Goal: Task Accomplishment & Management: Manage account settings

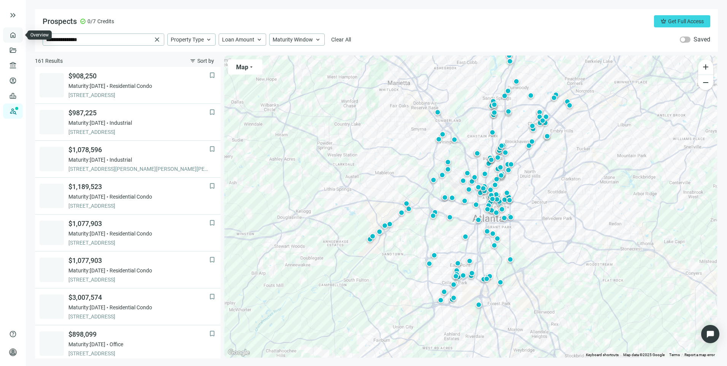
click at [19, 37] on link "Overview" at bounding box center [30, 35] width 22 height 6
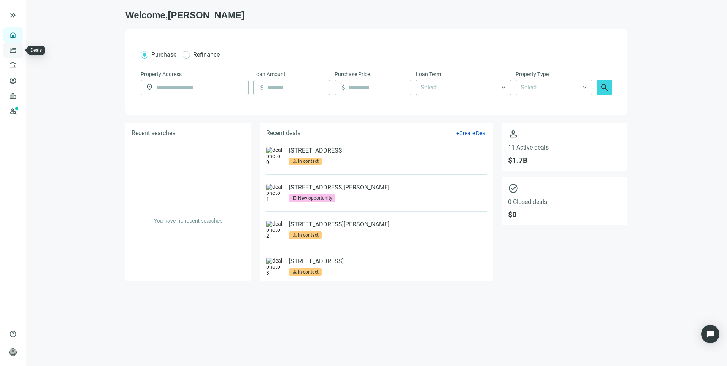
click at [19, 52] on link "Deals" at bounding box center [26, 50] width 14 height 6
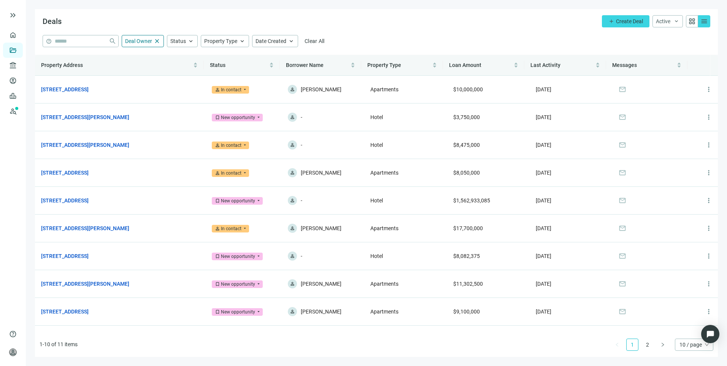
click at [400, 18] on div "Deals add Create Deal Active keyboard_arrow_down grid_view menu" at bounding box center [376, 22] width 683 height 26
click at [19, 113] on link "Prospects New" at bounding box center [31, 110] width 24 height 15
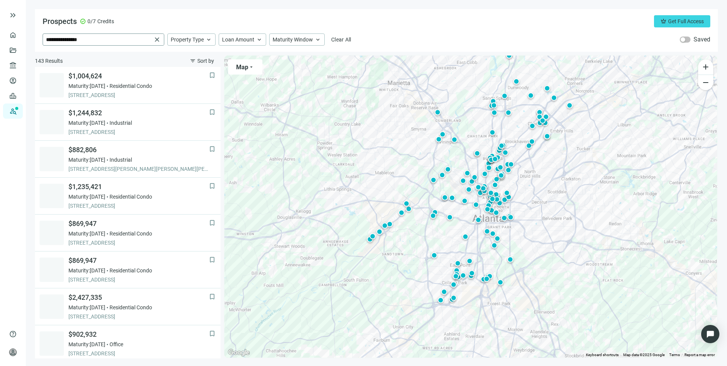
drag, startPoint x: 157, startPoint y: 36, endPoint x: 117, endPoint y: 40, distance: 40.8
click at [157, 36] on span "close" at bounding box center [157, 40] width 8 height 8
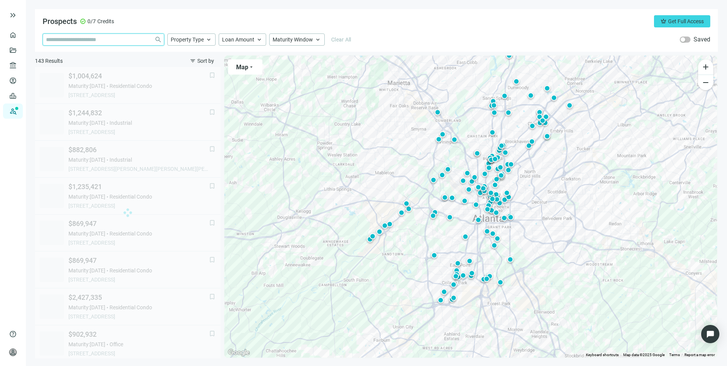
click at [117, 40] on input "search" at bounding box center [98, 39] width 105 height 11
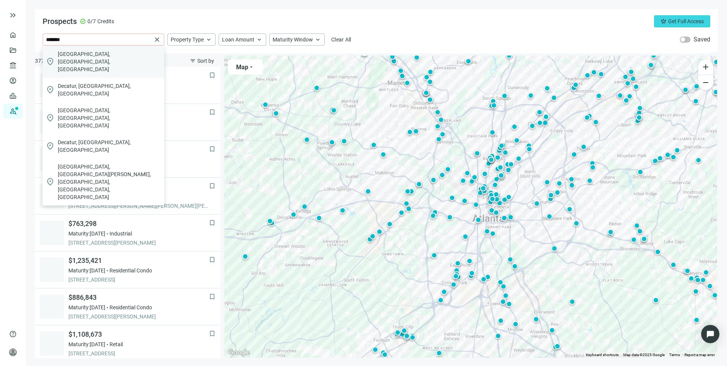
click at [94, 52] on span "[GEOGRAPHIC_DATA], [GEOGRAPHIC_DATA], [GEOGRAPHIC_DATA]" at bounding box center [109, 61] width 103 height 23
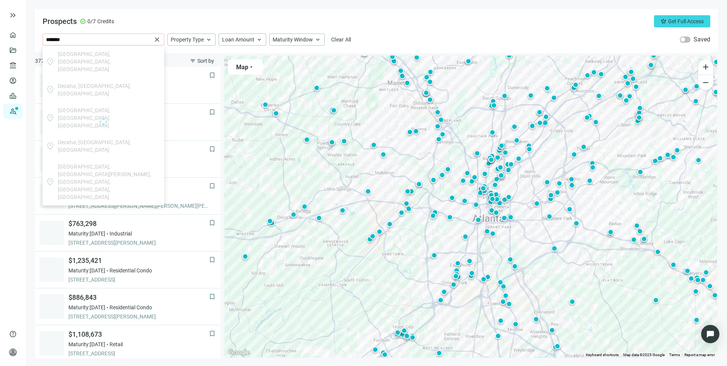
type input "**********"
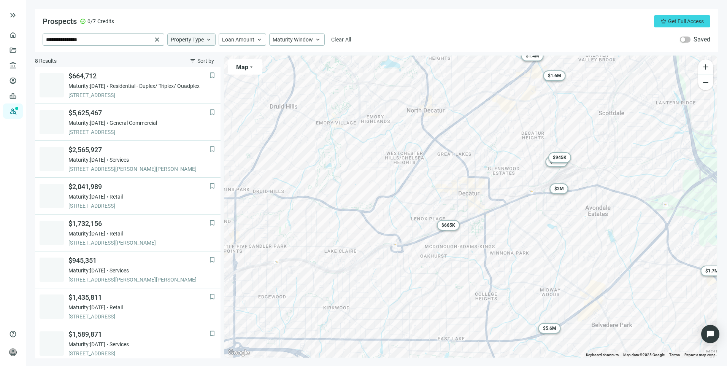
click at [180, 42] on span "Property Type" at bounding box center [187, 39] width 33 height 7
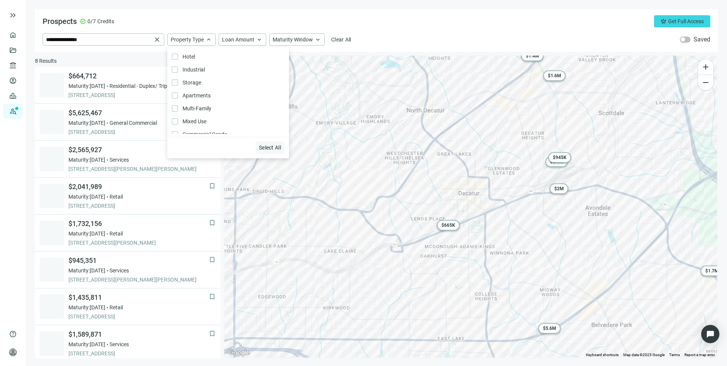
click at [267, 147] on span "Select All" at bounding box center [270, 147] width 22 height 6
click at [431, 22] on div "Prospects check_circle 0/7 Credits crown Get Full Access" at bounding box center [377, 21] width 668 height 12
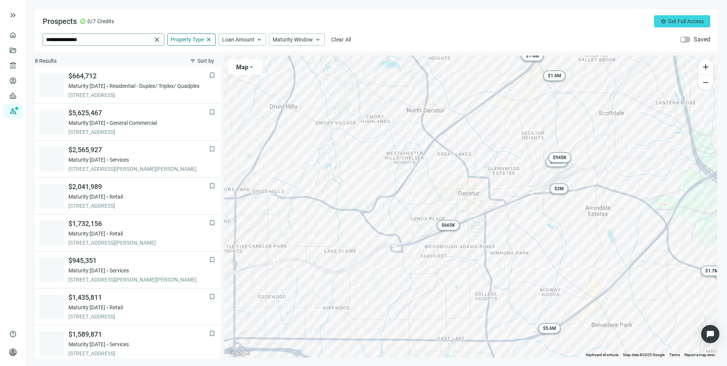
click at [154, 40] on span "close" at bounding box center [157, 40] width 8 height 8
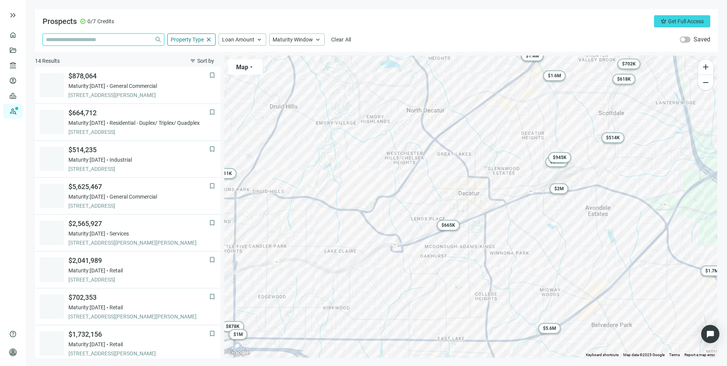
click at [137, 40] on input "search" at bounding box center [98, 39] width 105 height 11
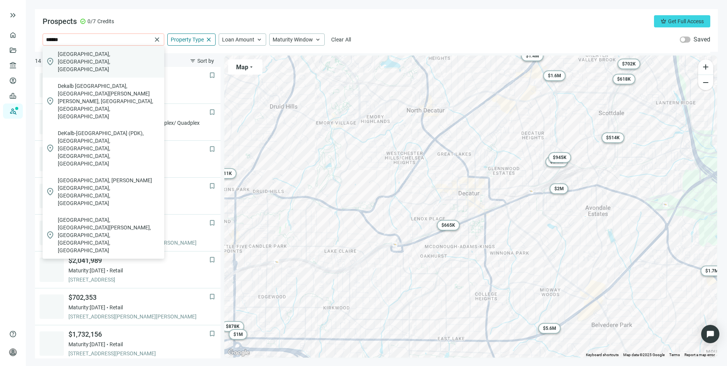
click at [97, 52] on span "[GEOGRAPHIC_DATA], [GEOGRAPHIC_DATA], [GEOGRAPHIC_DATA]" at bounding box center [109, 61] width 103 height 23
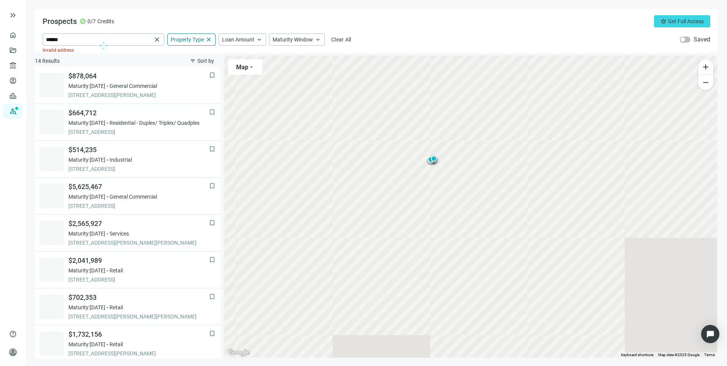
type input "**********"
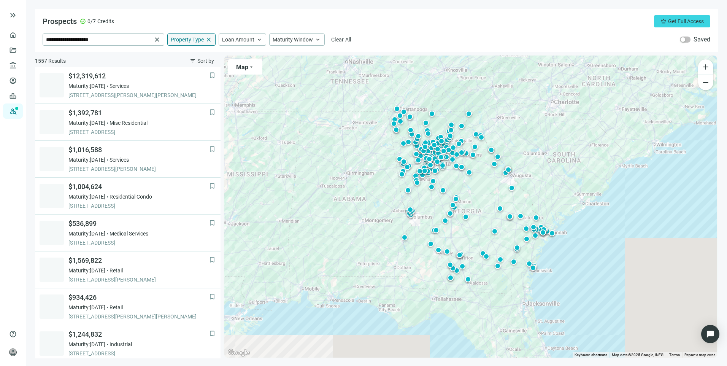
click at [207, 40] on span "close" at bounding box center [208, 39] width 7 height 7
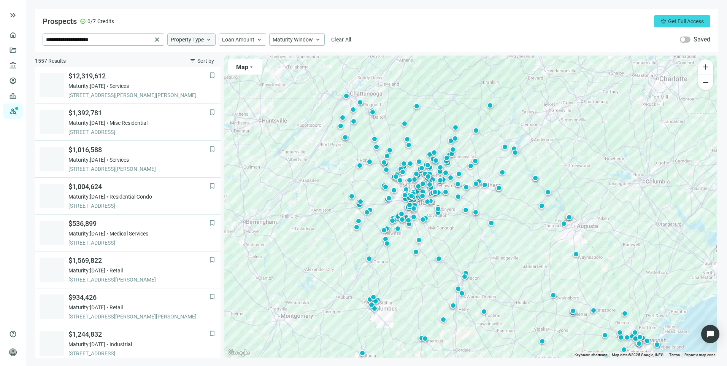
drag, startPoint x: 439, startPoint y: 149, endPoint x: 464, endPoint y: 233, distance: 87.7
click at [464, 233] on div "To activate drag with keyboard, press Alt + Enter. Once in keyboard drag state,…" at bounding box center [470, 207] width 493 height 302
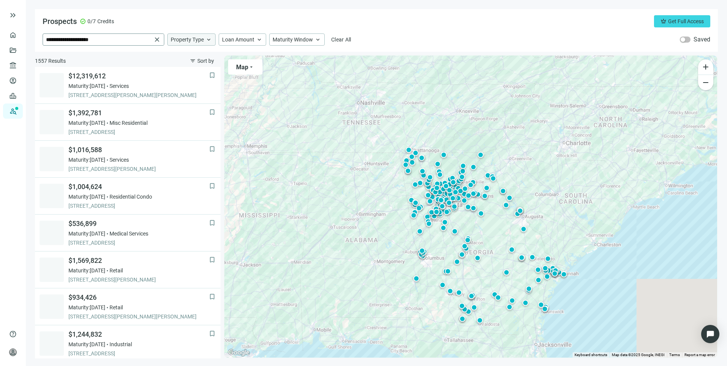
click at [159, 39] on span "close" at bounding box center [157, 40] width 8 height 8
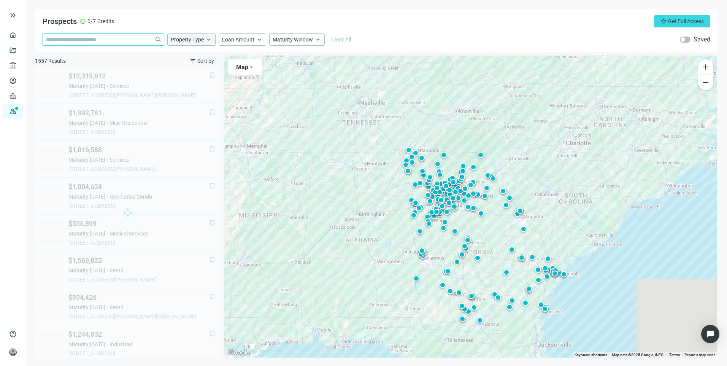
click at [120, 41] on input "search" at bounding box center [98, 39] width 105 height 11
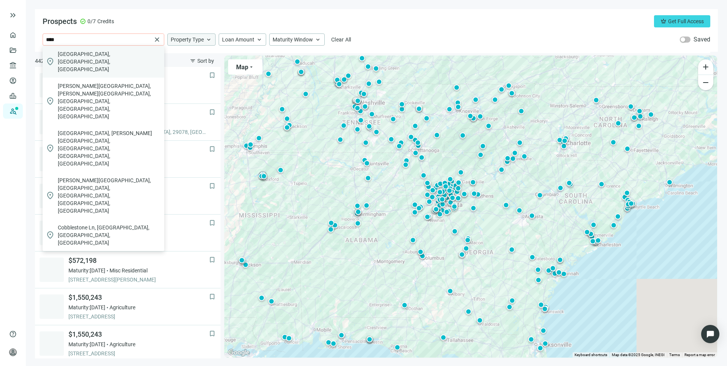
click at [97, 54] on span "[GEOGRAPHIC_DATA], [GEOGRAPHIC_DATA], [GEOGRAPHIC_DATA]" at bounding box center [109, 61] width 103 height 23
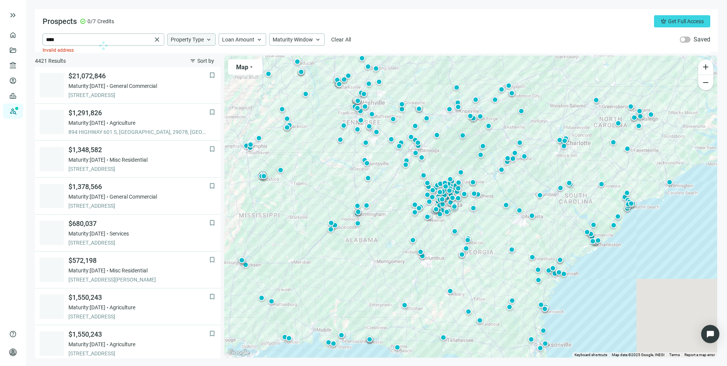
type input "**********"
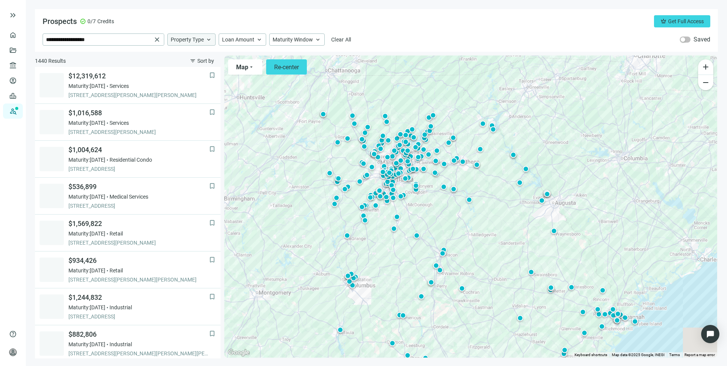
drag, startPoint x: 429, startPoint y: 152, endPoint x: 431, endPoint y: 212, distance: 60.5
click at [431, 212] on div "To activate drag with keyboard, press Alt + Enter. Once in keyboard drag state,…" at bounding box center [470, 207] width 493 height 302
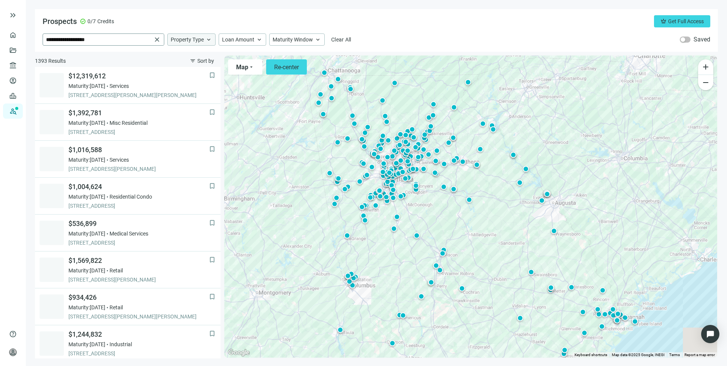
click at [157, 41] on span "close" at bounding box center [157, 40] width 8 height 8
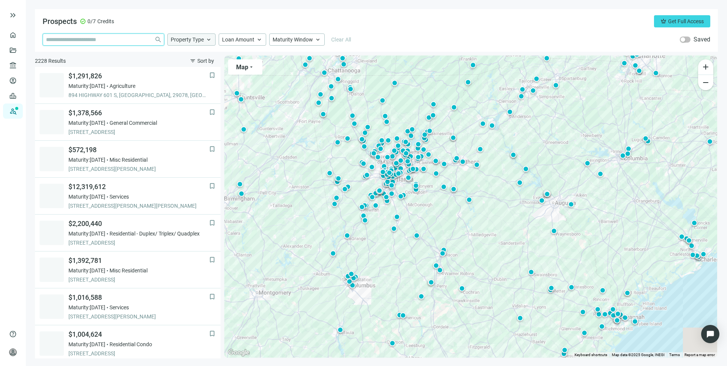
click at [111, 41] on input "search" at bounding box center [98, 39] width 105 height 11
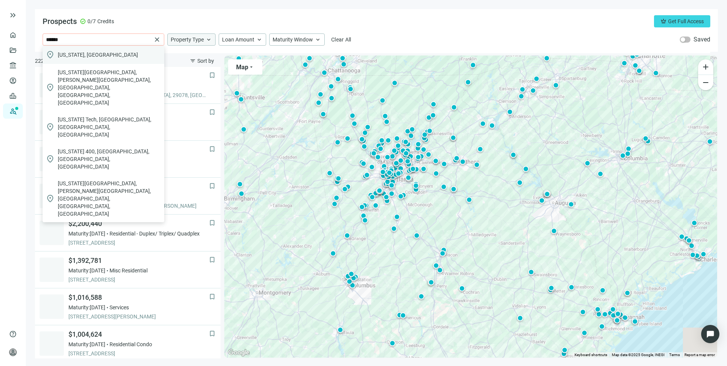
click at [98, 54] on div "location_on [US_STATE], [GEOGRAPHIC_DATA]" at bounding box center [104, 55] width 122 height 18
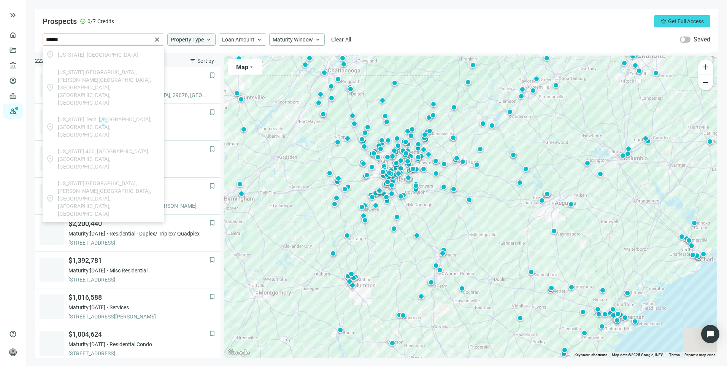
type input "**********"
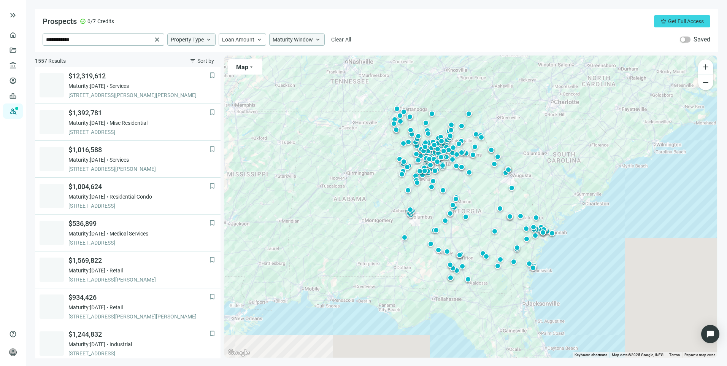
click at [306, 37] on span "Maturity Window" at bounding box center [293, 39] width 40 height 7
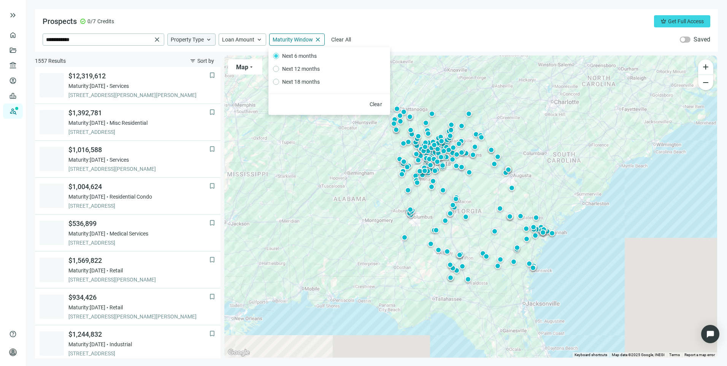
click at [432, 33] on div "**********" at bounding box center [377, 39] width 668 height 12
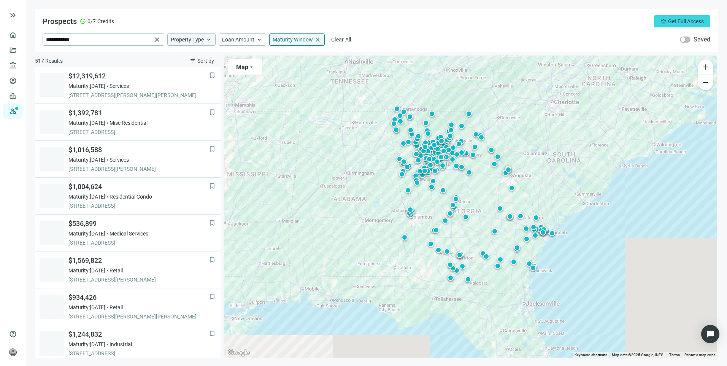
click at [316, 40] on span "close" at bounding box center [317, 39] width 7 height 7
click at [303, 40] on span "Maturity Window" at bounding box center [293, 39] width 40 height 7
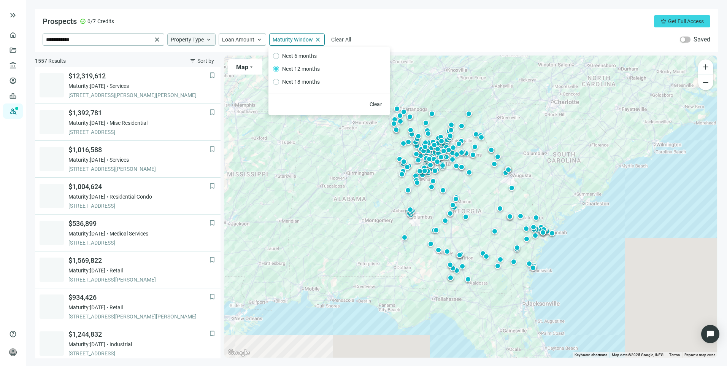
click at [437, 29] on div "**********" at bounding box center [376, 30] width 683 height 43
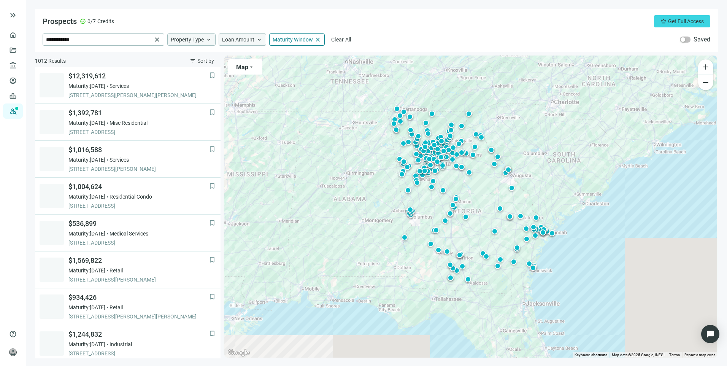
click at [257, 35] on div "Loan Amount keyboard_arrow_up" at bounding box center [243, 39] width 48 height 12
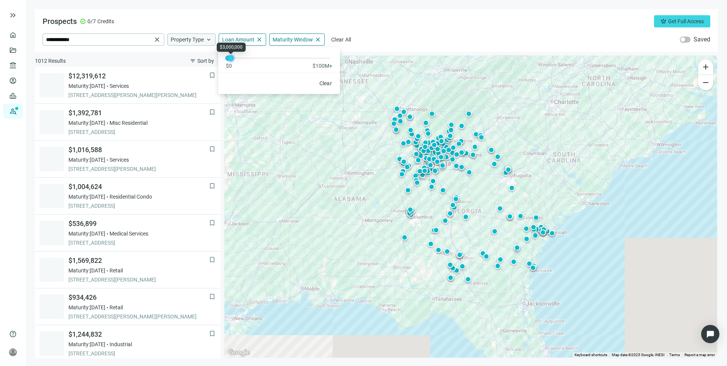
click at [232, 60] on div at bounding box center [231, 58] width 4 height 4
drag, startPoint x: 226, startPoint y: 59, endPoint x: 246, endPoint y: 58, distance: 20.5
click at [246, 58] on div at bounding box center [248, 58] width 4 height 4
click at [458, 23] on div "Prospects check_circle 0/7 Credits crown Get Full Access" at bounding box center [377, 21] width 668 height 12
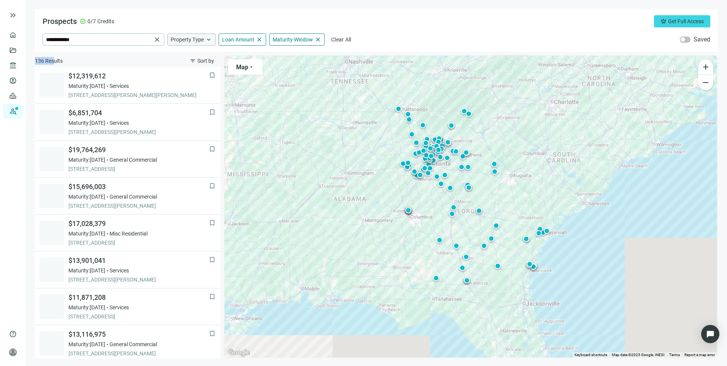
drag, startPoint x: 36, startPoint y: 63, endPoint x: 55, endPoint y: 61, distance: 19.1
click at [55, 61] on span "136 Results" at bounding box center [49, 61] width 28 height 8
drag, startPoint x: 55, startPoint y: 61, endPoint x: 100, endPoint y: 62, distance: 44.5
click at [100, 62] on div "136 Results filter_list Sort by" at bounding box center [128, 61] width 186 height 12
click at [211, 41] on span "keyboard_arrow_up" at bounding box center [208, 39] width 7 height 7
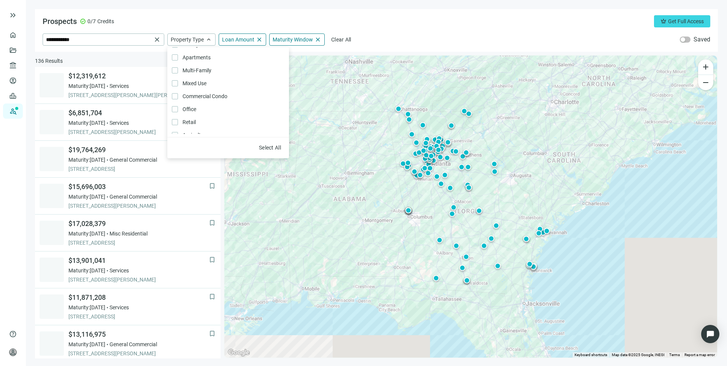
click at [441, 24] on div "Prospects check_circle 0/7 Credits crown Get Full Access" at bounding box center [377, 21] width 668 height 12
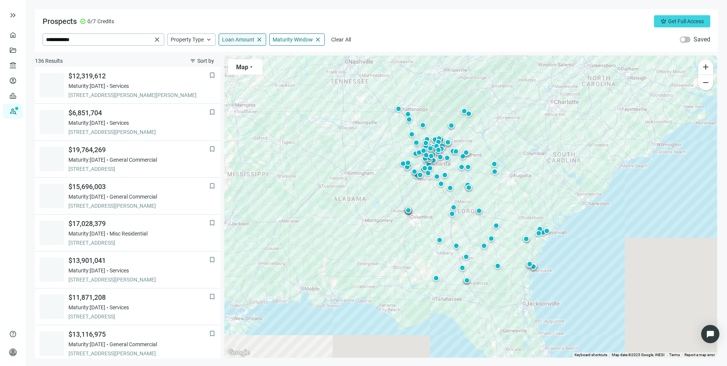
click at [258, 38] on span "close" at bounding box center [259, 39] width 7 height 7
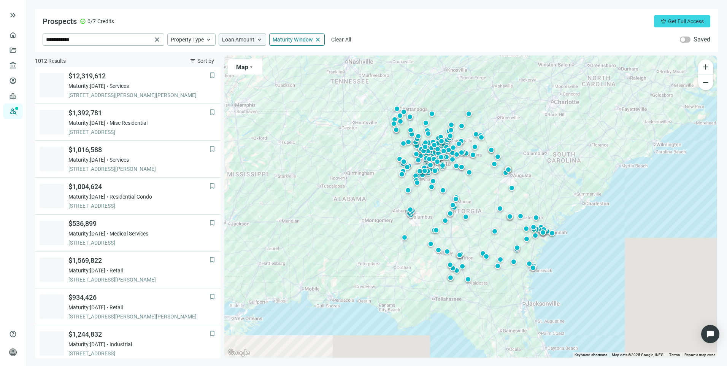
click at [247, 38] on span "Loan Amount" at bounding box center [238, 39] width 32 height 7
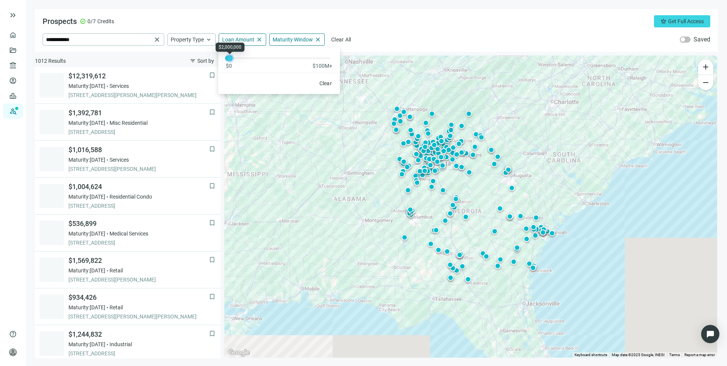
click at [230, 60] on div at bounding box center [230, 58] width 4 height 4
drag, startPoint x: 226, startPoint y: 60, endPoint x: 246, endPoint y: 60, distance: 20.5
click at [246, 60] on div at bounding box center [248, 58] width 4 height 4
click at [398, 38] on div "**********" at bounding box center [377, 39] width 668 height 12
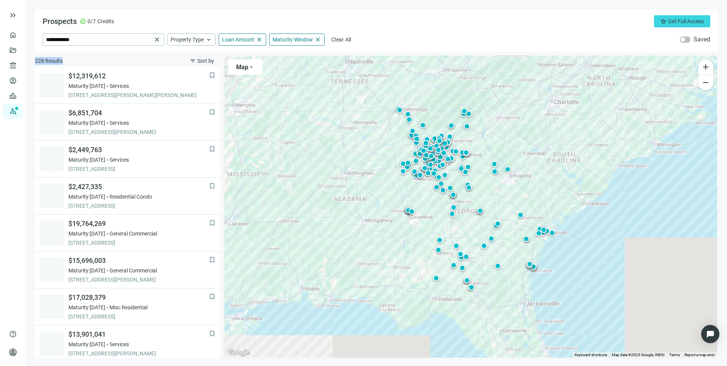
drag, startPoint x: 50, startPoint y: 60, endPoint x: 68, endPoint y: 59, distance: 18.6
click at [68, 59] on main "**********" at bounding box center [376, 183] width 701 height 366
drag, startPoint x: 68, startPoint y: 59, endPoint x: 152, endPoint y: 64, distance: 83.4
click at [152, 64] on div "228 Results filter_list Sort by" at bounding box center [128, 61] width 186 height 12
click at [250, 42] on span "Loan Amount" at bounding box center [238, 39] width 32 height 7
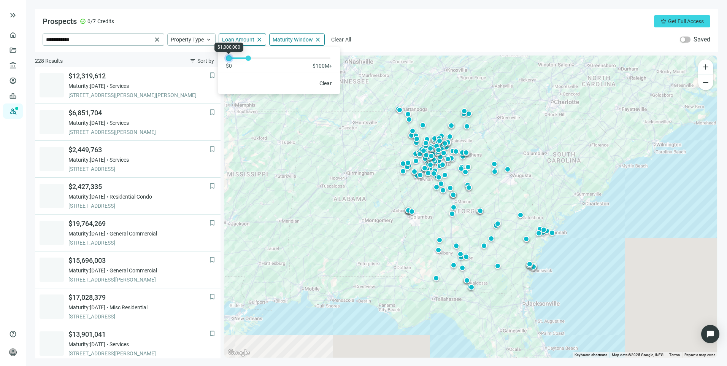
click at [227, 59] on div at bounding box center [229, 58] width 4 height 4
click at [446, 30] on div "**********" at bounding box center [376, 30] width 683 height 43
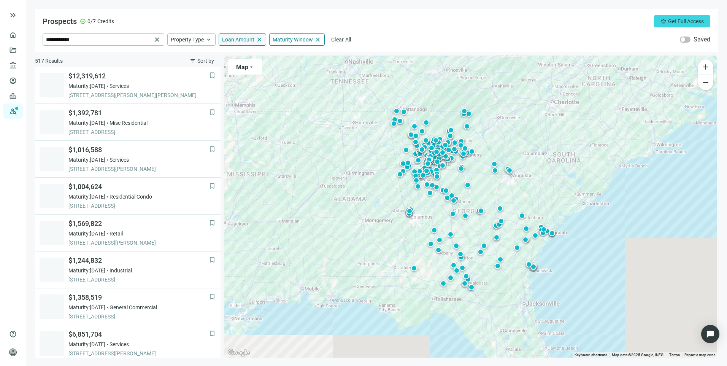
click at [259, 38] on span "close" at bounding box center [259, 39] width 7 height 7
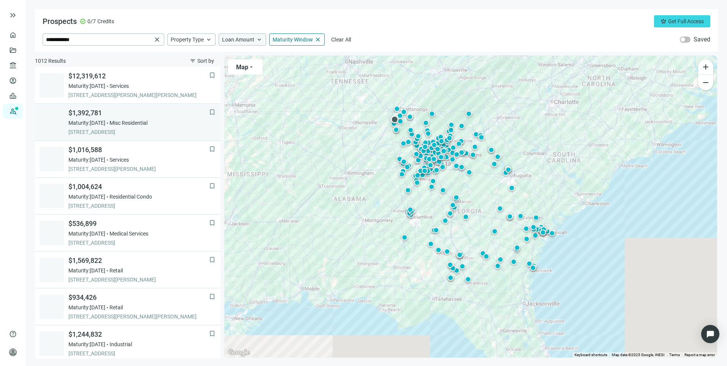
click at [177, 128] on div "$1,392,781 Maturity: [DATE] Misc Residential [STREET_ADDRESS]" at bounding box center [138, 121] width 141 height 27
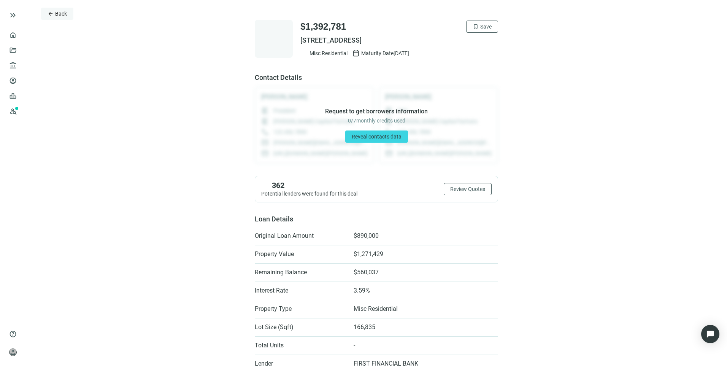
click at [60, 12] on span "Back" at bounding box center [61, 14] width 12 height 6
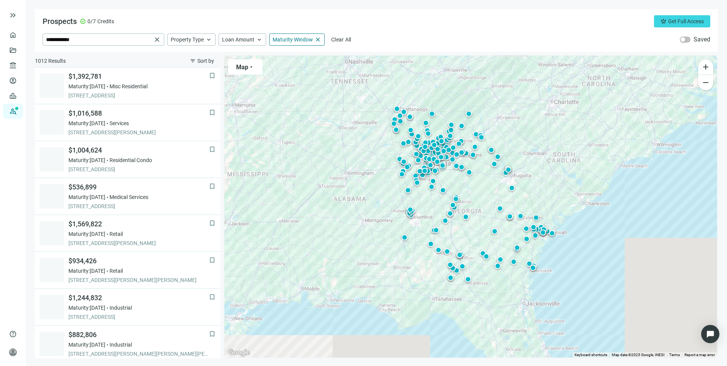
scroll to position [37, 0]
click at [281, 35] on div "Maturity Window close" at bounding box center [297, 39] width 56 height 12
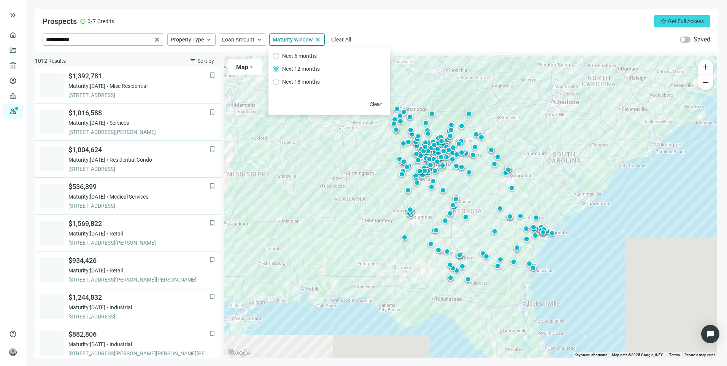
click at [497, 18] on div "Prospects check_circle 0/7 Credits crown Get Full Access" at bounding box center [377, 21] width 668 height 12
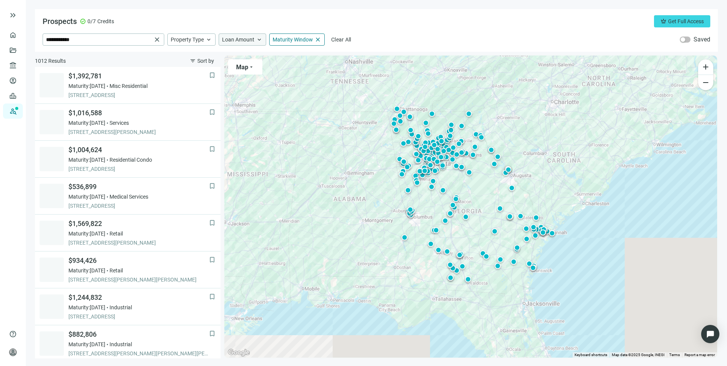
click at [241, 40] on span "Loan Amount" at bounding box center [238, 39] width 32 height 7
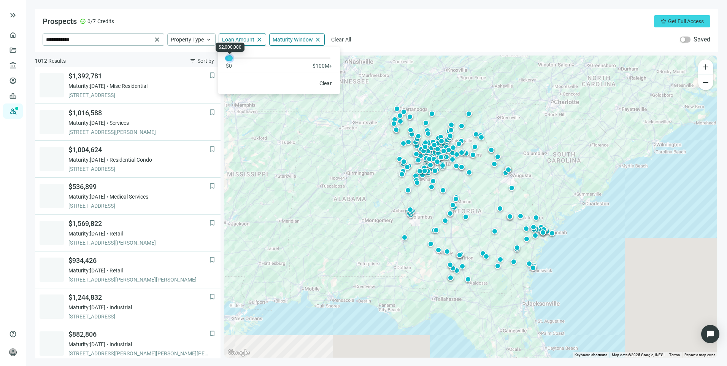
click at [231, 60] on div at bounding box center [230, 58] width 4 height 4
drag, startPoint x: 226, startPoint y: 60, endPoint x: 246, endPoint y: 63, distance: 20.7
click at [246, 63] on div "$0 $100M+" at bounding box center [279, 58] width 122 height 22
click at [424, 35] on div "**********" at bounding box center [377, 39] width 668 height 12
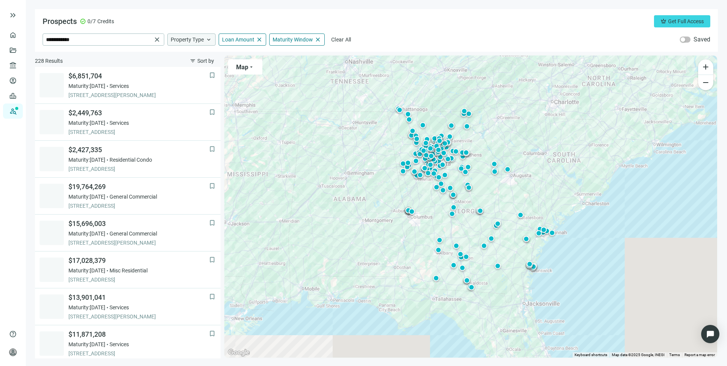
click at [206, 41] on span "keyboard_arrow_up" at bounding box center [208, 39] width 7 height 7
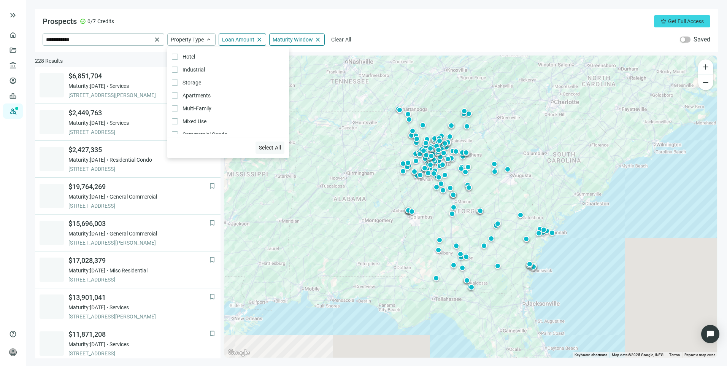
click at [274, 148] on span "Select All" at bounding box center [270, 147] width 22 height 6
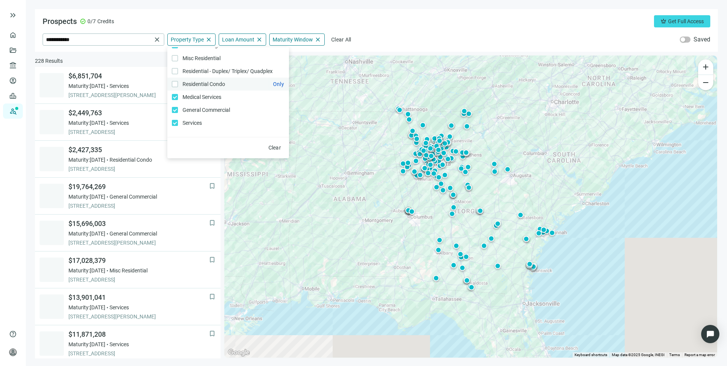
scroll to position [162, 0]
click at [482, 21] on div "Prospects check_circle 0/7 Credits crown Get Full Access" at bounding box center [377, 21] width 668 height 12
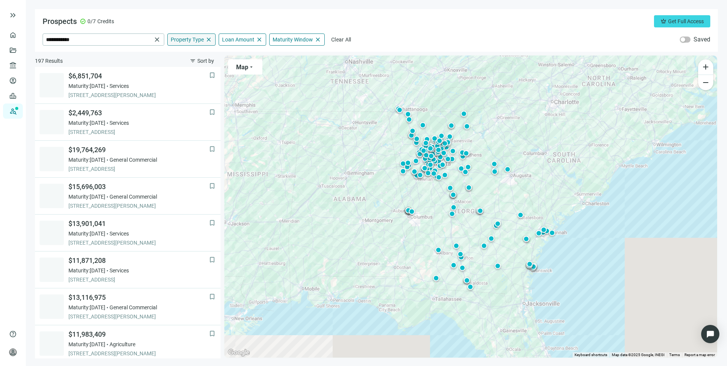
click at [196, 40] on span "Property Type" at bounding box center [187, 39] width 33 height 7
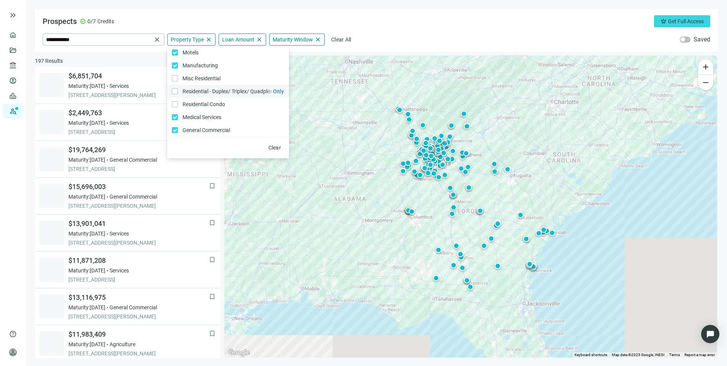
scroll to position [124, 0]
click at [497, 22] on div "Prospects check_circle 0/7 Credits crown Get Full Access" at bounding box center [377, 21] width 668 height 12
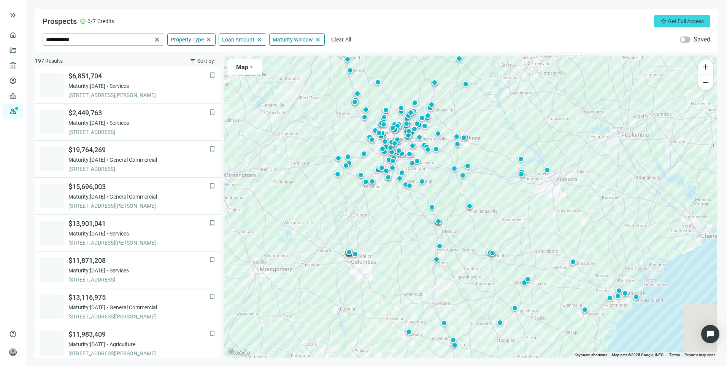
drag, startPoint x: 495, startPoint y: 133, endPoint x: 494, endPoint y: 180, distance: 46.8
click at [497, 183] on div "To activate drag with keyboard, press Alt + Enter. Once in keyboard drag state,…" at bounding box center [470, 207] width 493 height 302
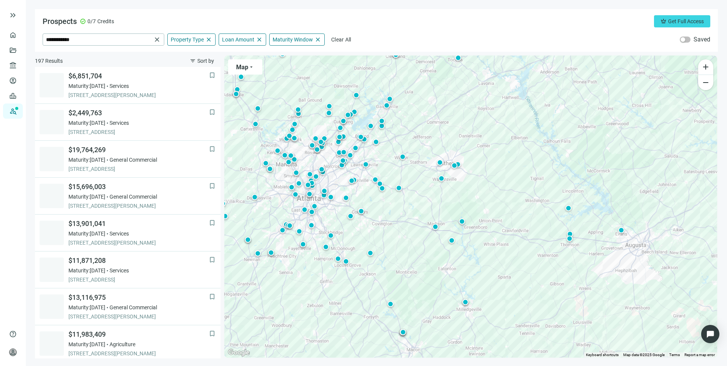
drag, startPoint x: 455, startPoint y: 112, endPoint x: 457, endPoint y: 182, distance: 70.4
click at [457, 182] on div "To activate drag with keyboard, press Alt + Enter. Once in keyboard drag state,…" at bounding box center [470, 207] width 493 height 302
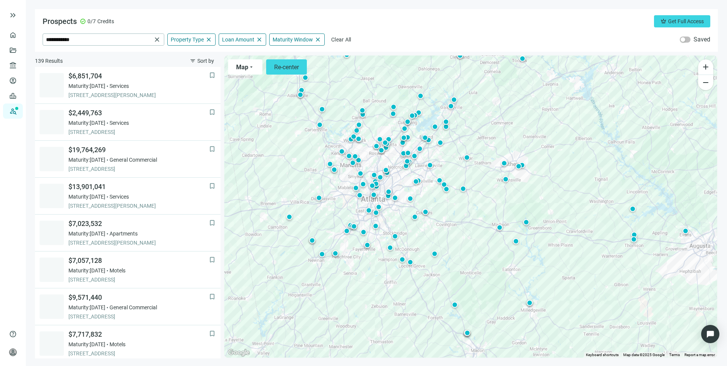
drag, startPoint x: 399, startPoint y: 203, endPoint x: 464, endPoint y: 204, distance: 65.0
click at [464, 204] on div "To activate drag with keyboard, press Alt + Enter. Once in keyboard drag state,…" at bounding box center [470, 207] width 493 height 302
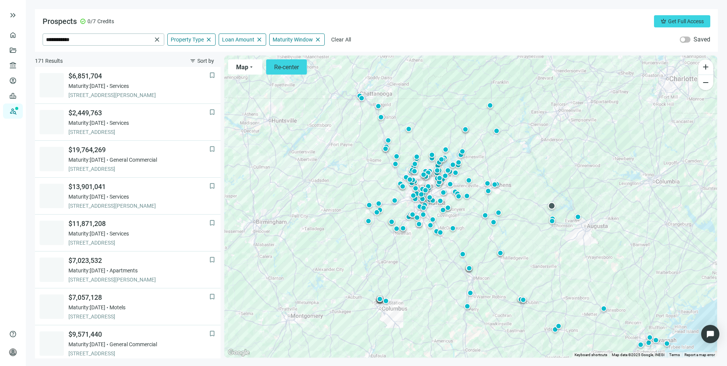
click at [550, 206] on div at bounding box center [552, 206] width 8 height 8
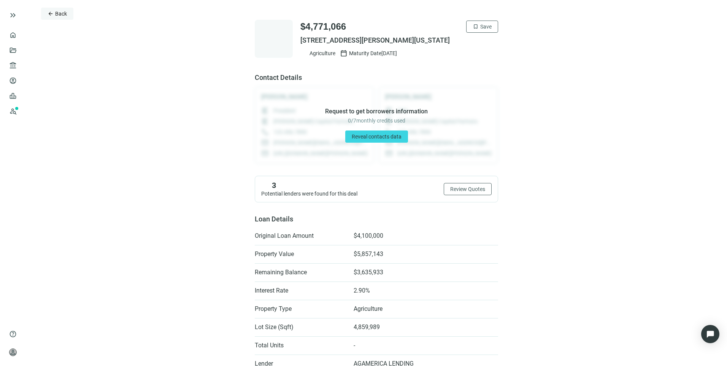
click at [53, 16] on span "arrow_back" at bounding box center [51, 14] width 6 height 6
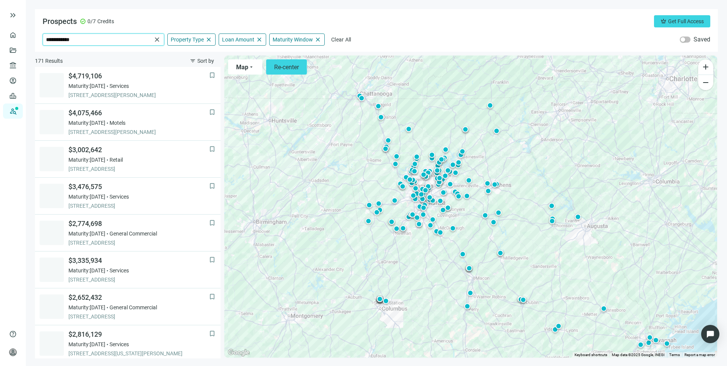
click at [103, 41] on input "**********" at bounding box center [99, 39] width 106 height 11
click at [155, 40] on span "close" at bounding box center [157, 40] width 8 height 8
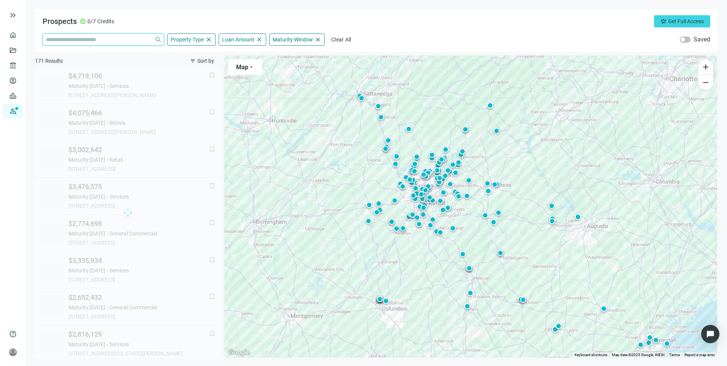
click at [111, 41] on input "search" at bounding box center [98, 39] width 105 height 11
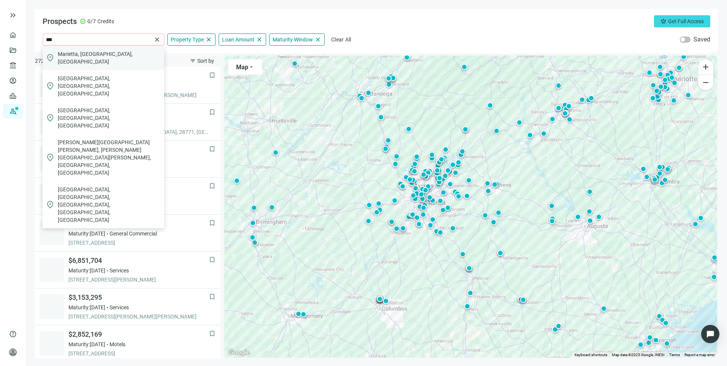
click at [88, 52] on span "Marietta, [GEOGRAPHIC_DATA], [GEOGRAPHIC_DATA]" at bounding box center [109, 57] width 103 height 15
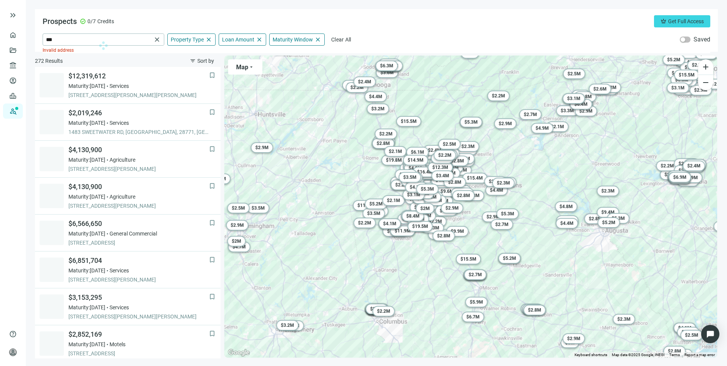
type input "**********"
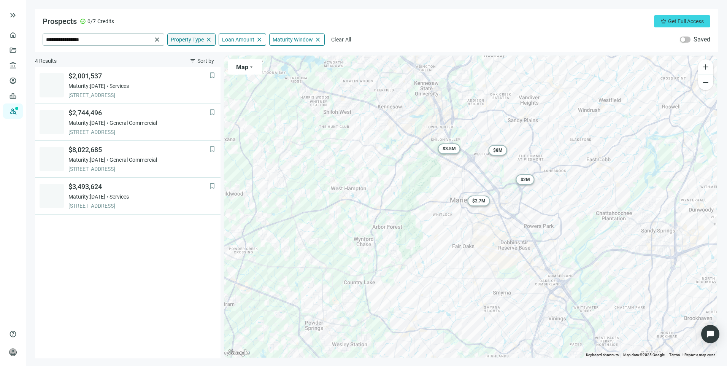
click at [209, 38] on span "close" at bounding box center [208, 39] width 7 height 7
click at [257, 42] on span "close" at bounding box center [259, 39] width 7 height 7
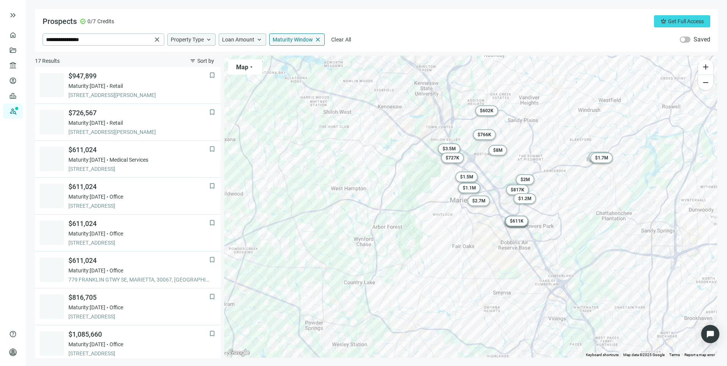
click at [318, 41] on span "close" at bounding box center [317, 39] width 7 height 7
click at [307, 39] on span "Maturity Window" at bounding box center [293, 39] width 40 height 7
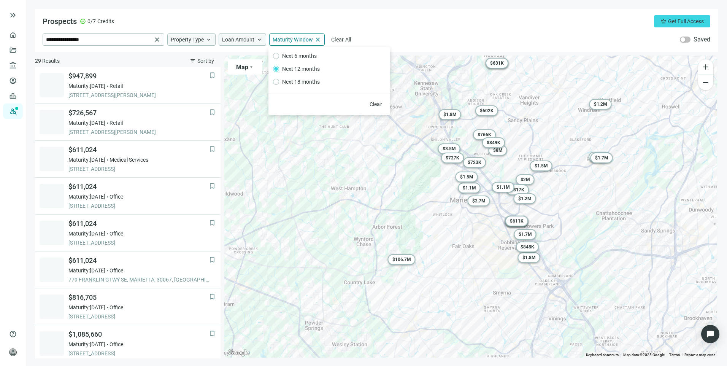
click at [465, 24] on div "Prospects check_circle 0/7 Credits crown Get Full Access" at bounding box center [377, 21] width 668 height 12
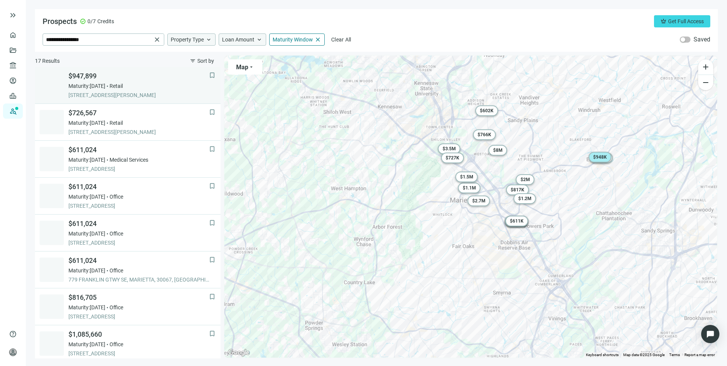
click at [155, 85] on div "Maturity: [DATE] Retail" at bounding box center [138, 86] width 141 height 8
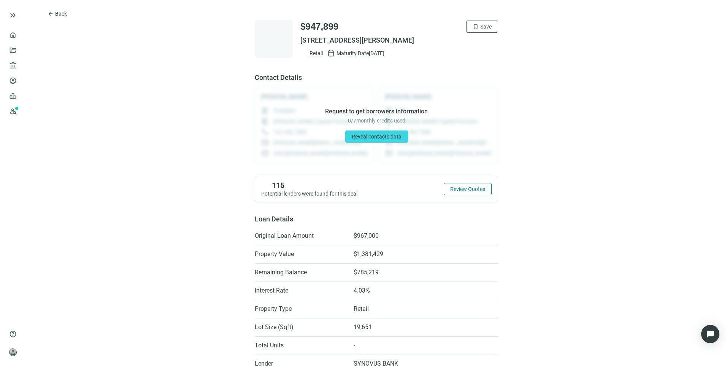
click at [462, 192] on span "Review Quotes" at bounding box center [467, 189] width 35 height 6
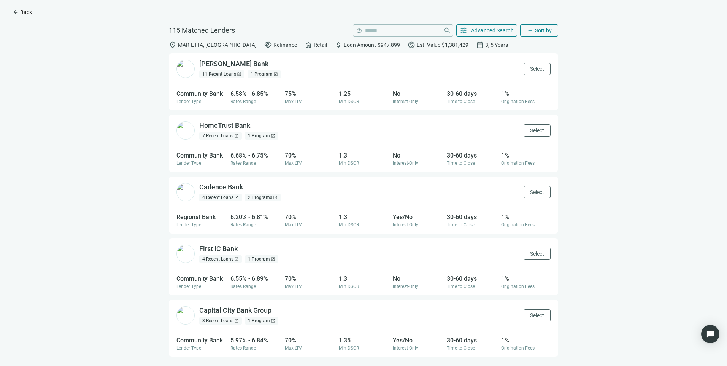
click at [25, 11] on span "Back" at bounding box center [26, 12] width 12 height 6
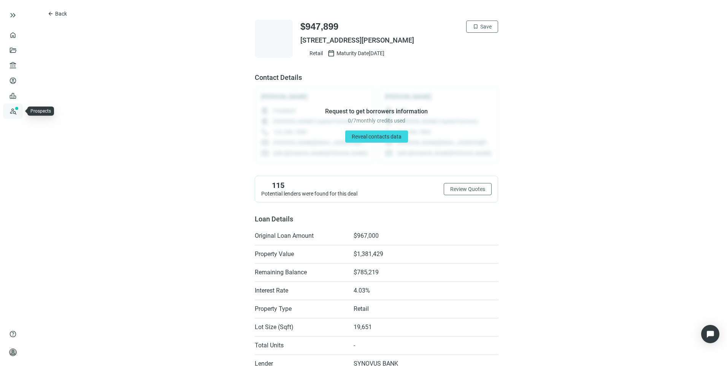
click at [19, 113] on link "Prospects New" at bounding box center [31, 110] width 24 height 15
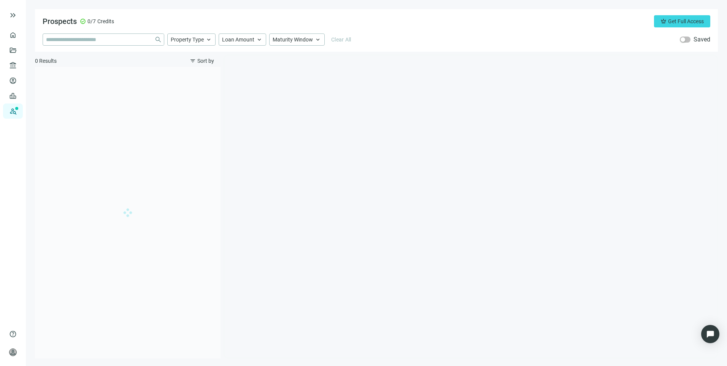
type input "**********"
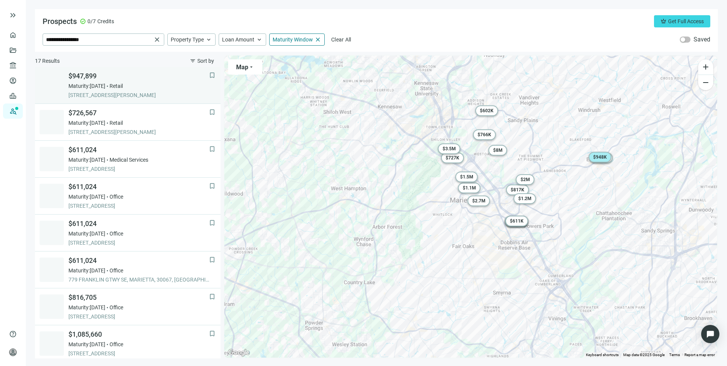
click at [171, 86] on div "Maturity: [DATE] Retail" at bounding box center [138, 86] width 141 height 8
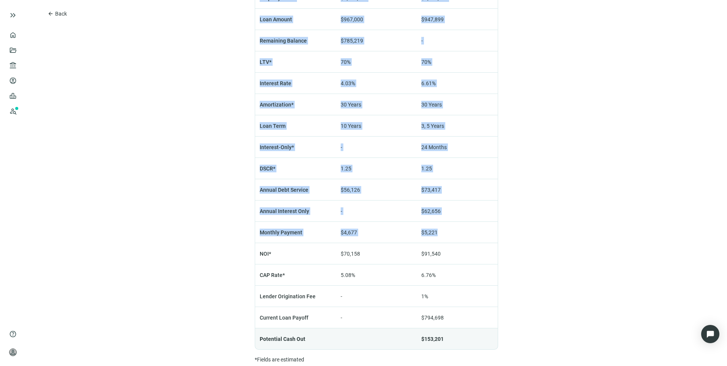
scroll to position [516, 0]
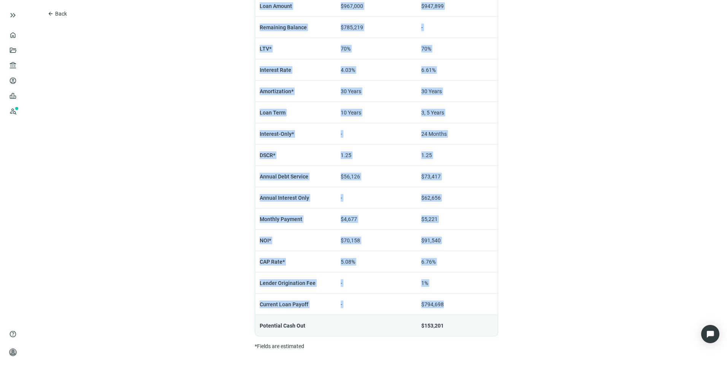
drag, startPoint x: 251, startPoint y: 132, endPoint x: 476, endPoint y: 306, distance: 284.8
click at [476, 306] on div "Refinance Analysis Original Loan Est. Refinance Property Value $1,381,429 $1,35…" at bounding box center [376, 145] width 243 height 409
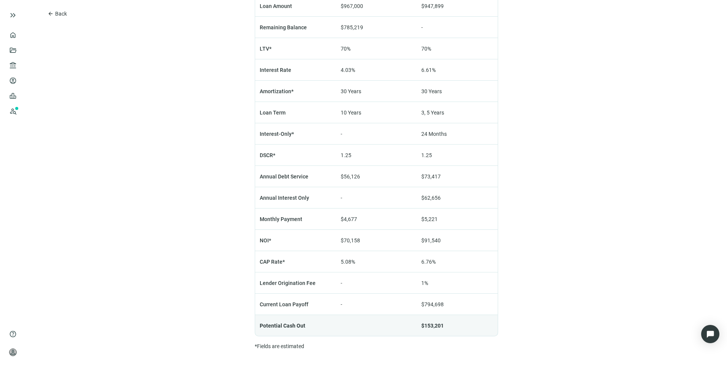
drag, startPoint x: 476, startPoint y: 306, endPoint x: 573, endPoint y: 217, distance: 131.0
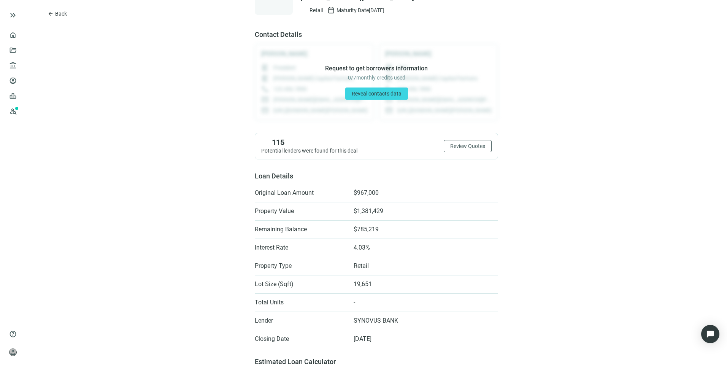
scroll to position [0, 0]
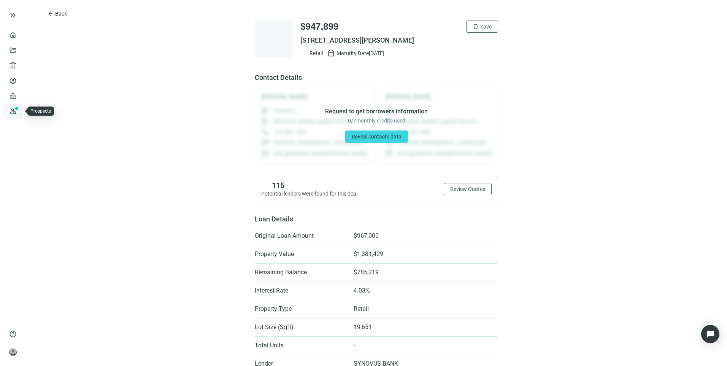
click at [19, 109] on link "Prospects New" at bounding box center [31, 110] width 24 height 15
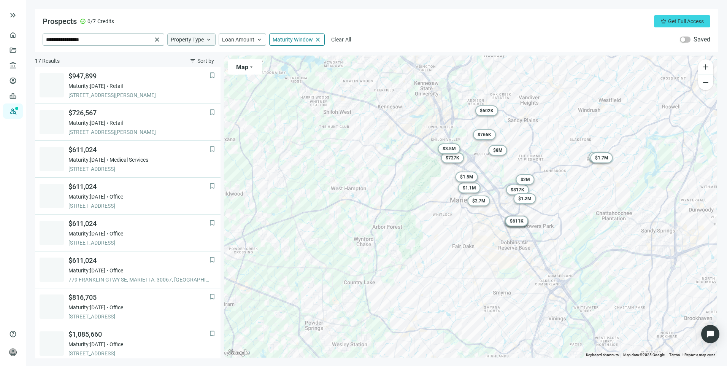
click at [189, 38] on span "Property Type" at bounding box center [187, 39] width 33 height 7
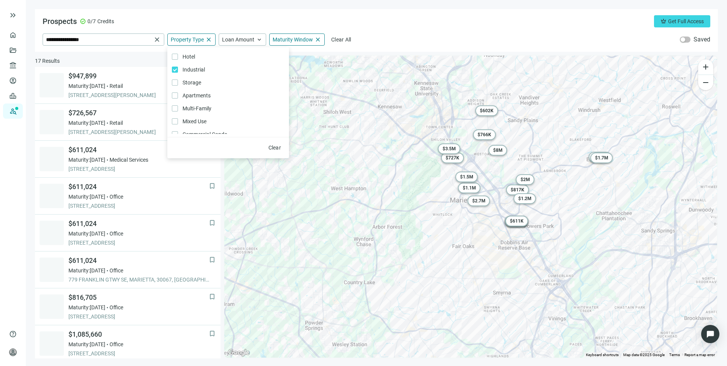
click at [420, 29] on div "**********" at bounding box center [376, 30] width 683 height 43
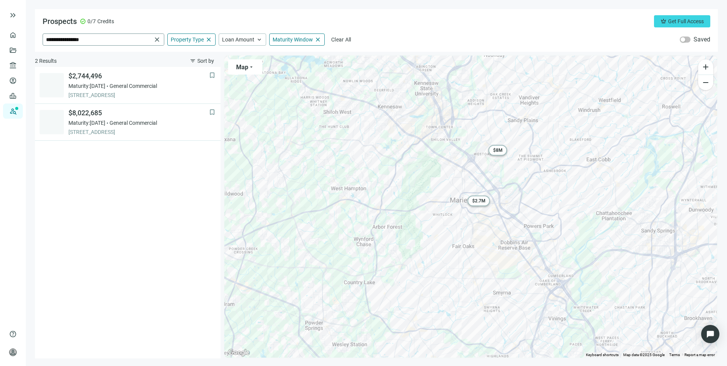
click at [156, 38] on span "close" at bounding box center [157, 40] width 8 height 8
click at [122, 39] on input "search" at bounding box center [98, 39] width 105 height 11
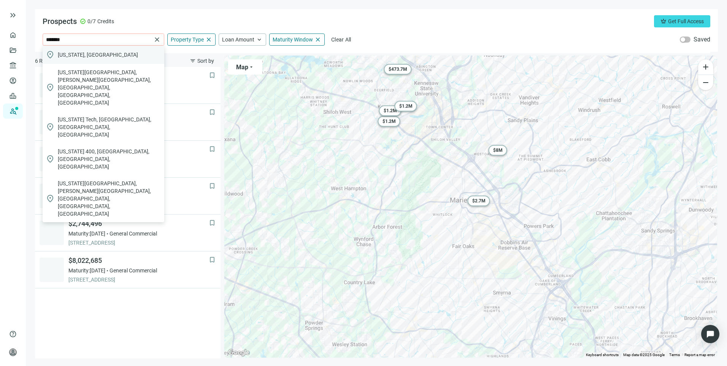
click at [90, 62] on div "location_on [US_STATE], [GEOGRAPHIC_DATA]" at bounding box center [104, 55] width 122 height 18
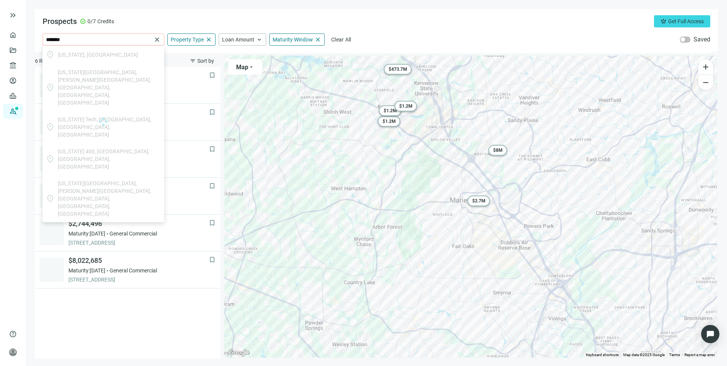
type input "**********"
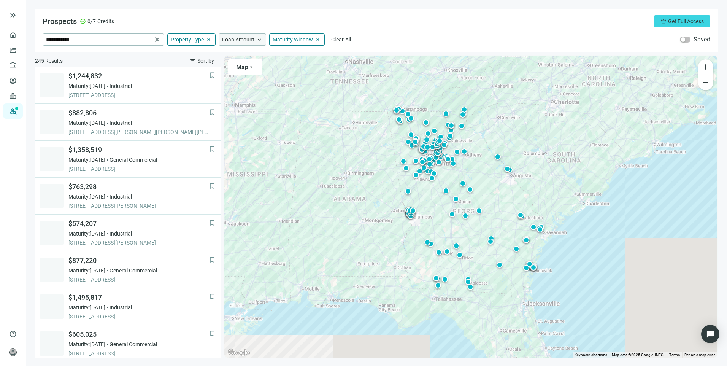
click at [237, 41] on span "Loan Amount" at bounding box center [238, 39] width 32 height 7
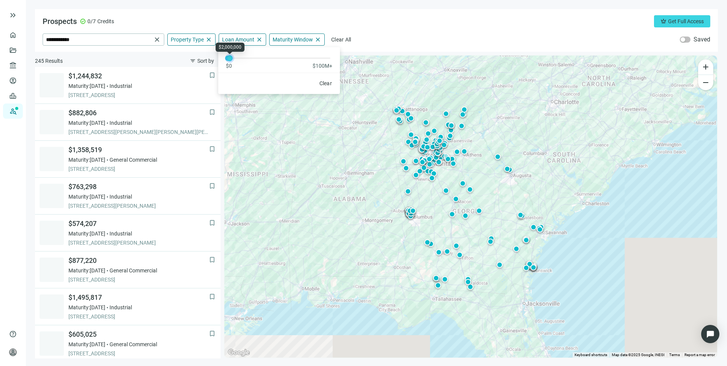
click at [229, 59] on div at bounding box center [230, 58] width 4 height 4
drag, startPoint x: 226, startPoint y: 59, endPoint x: 231, endPoint y: 62, distance: 6.0
click at [231, 62] on div "$0 $100M+" at bounding box center [279, 58] width 122 height 22
drag, startPoint x: 232, startPoint y: 61, endPoint x: 237, endPoint y: 61, distance: 5.3
click at [237, 60] on div at bounding box center [238, 58] width 4 height 4
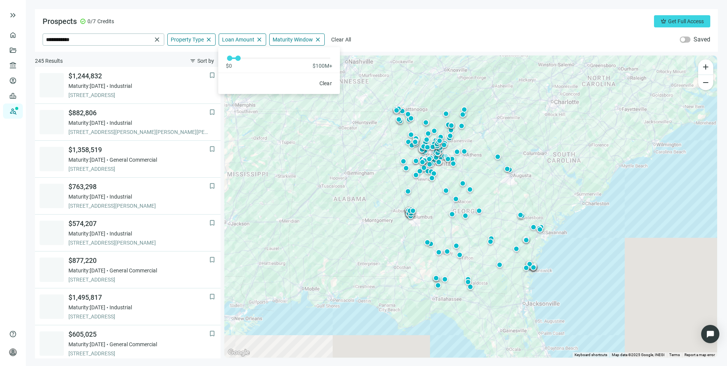
click at [446, 35] on div "**********" at bounding box center [377, 39] width 668 height 12
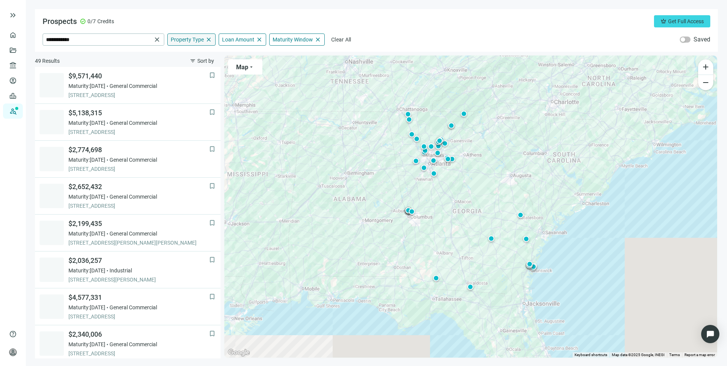
click at [189, 42] on span "Property Type" at bounding box center [187, 39] width 33 height 7
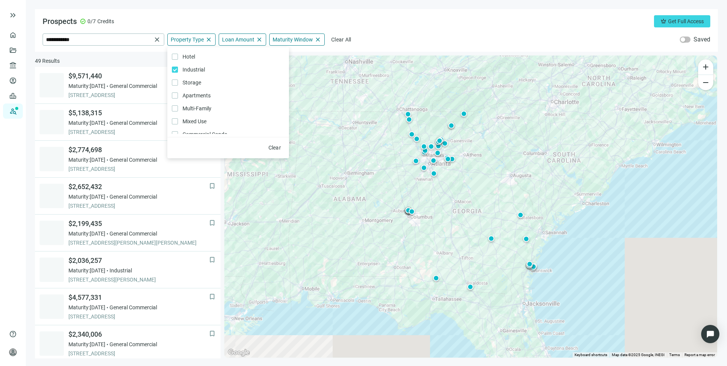
click at [416, 33] on div "**********" at bounding box center [376, 30] width 683 height 43
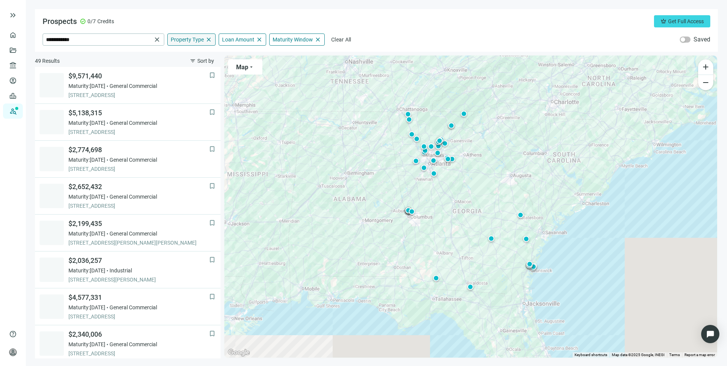
click at [195, 37] on span "Property Type" at bounding box center [187, 39] width 33 height 7
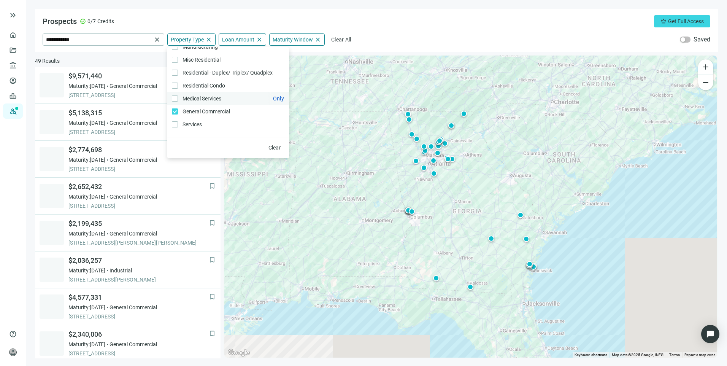
scroll to position [162, 0]
click at [407, 36] on div "**********" at bounding box center [377, 39] width 668 height 12
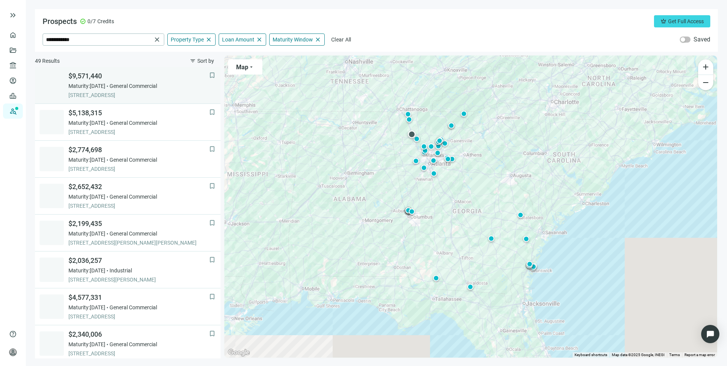
click at [180, 89] on div "Maturity: [DATE] General Commercial" at bounding box center [138, 86] width 141 height 8
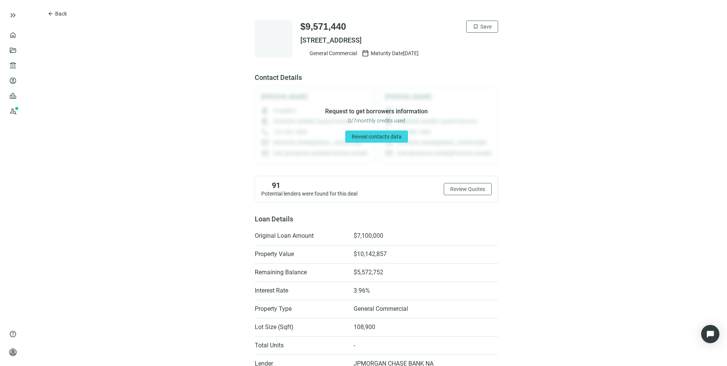
drag, startPoint x: 295, startPoint y: 39, endPoint x: 445, endPoint y: 43, distance: 150.6
click at [445, 43] on div "$9,571,440 bookmark Save 101 TRAVELERS PATH, [GEOGRAPHIC_DATA] General Commerci…" at bounding box center [376, 39] width 243 height 38
drag, startPoint x: 445, startPoint y: 43, endPoint x: 428, endPoint y: 38, distance: 17.6
copy span "[STREET_ADDRESS]"
click at [47, 14] on button "arrow_back Back" at bounding box center [57, 14] width 32 height 12
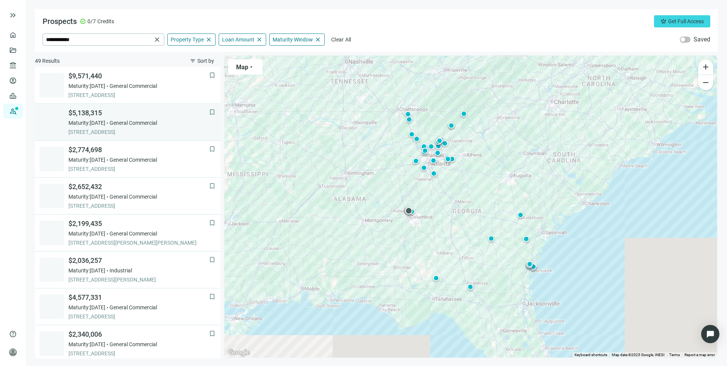
click at [174, 110] on span "$5,138,315" at bounding box center [138, 112] width 141 height 9
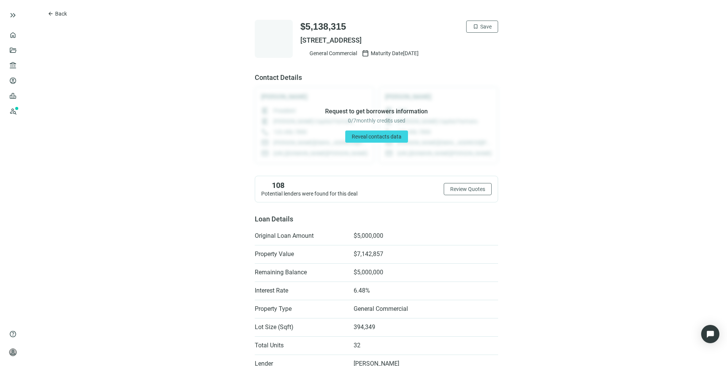
drag, startPoint x: 296, startPoint y: 38, endPoint x: 424, endPoint y: 42, distance: 128.2
click at [424, 42] on div "$5,138,315 bookmark Save [STREET_ADDRESS] General Commercial calendar_today Mat…" at bounding box center [376, 39] width 243 height 38
drag, startPoint x: 424, startPoint y: 42, endPoint x: 403, endPoint y: 43, distance: 20.9
click at [54, 15] on button "arrow_back Back" at bounding box center [57, 14] width 32 height 12
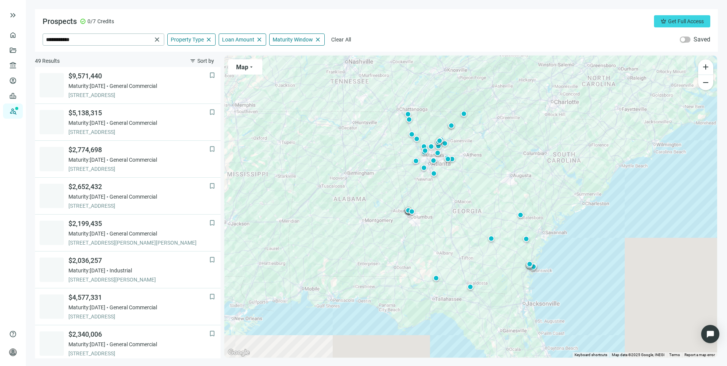
scroll to position [37, 0]
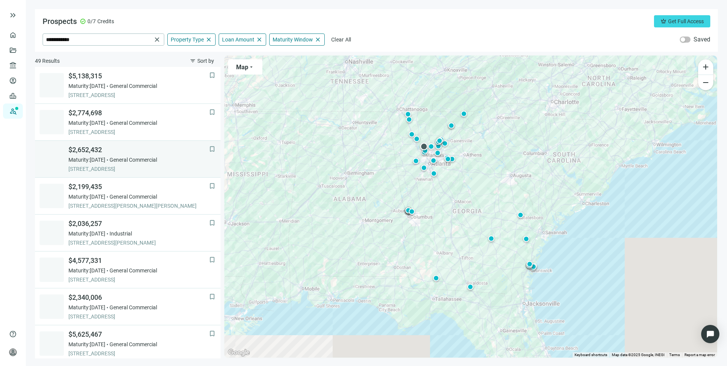
click at [175, 156] on div "Maturity: [DATE] General Commercial" at bounding box center [138, 160] width 141 height 8
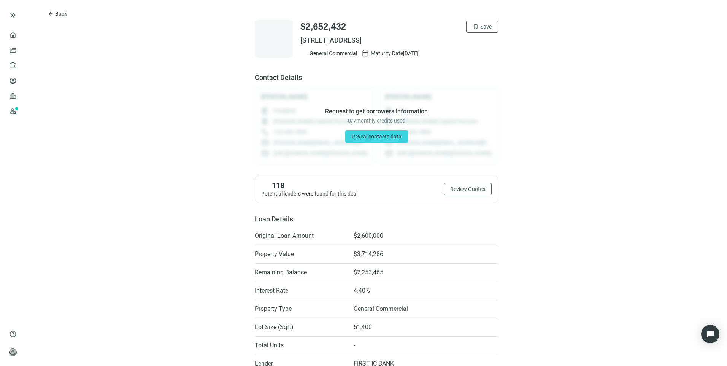
drag, startPoint x: 434, startPoint y: 38, endPoint x: 293, endPoint y: 43, distance: 140.7
click at [293, 43] on div "$2,652,432 bookmark Save [STREET_ADDRESS] General Commercial calendar_today Mat…" at bounding box center [376, 39] width 243 height 38
drag, startPoint x: 293, startPoint y: 43, endPoint x: 334, endPoint y: 40, distance: 40.8
click at [62, 16] on span "Back" at bounding box center [61, 14] width 12 height 6
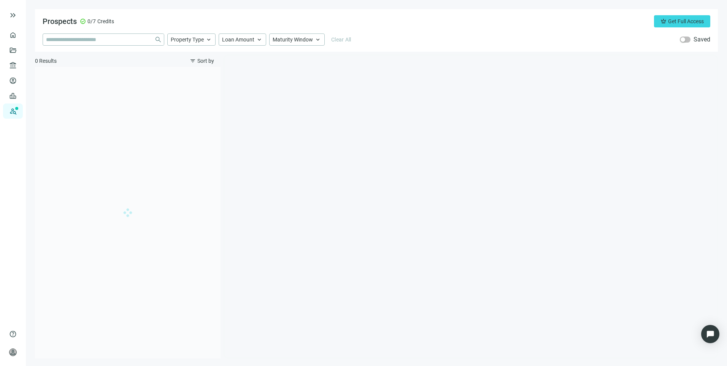
type input "**********"
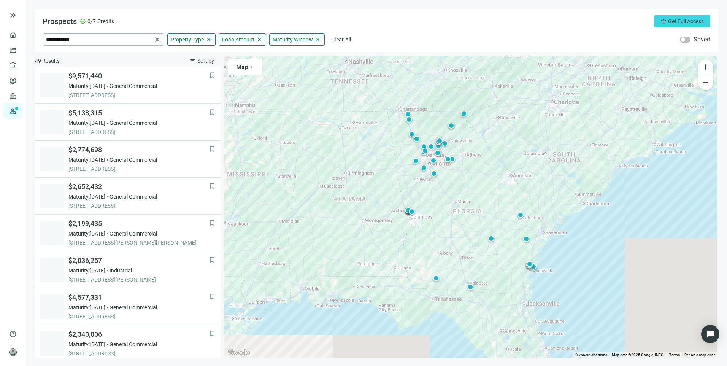
scroll to position [111, 0]
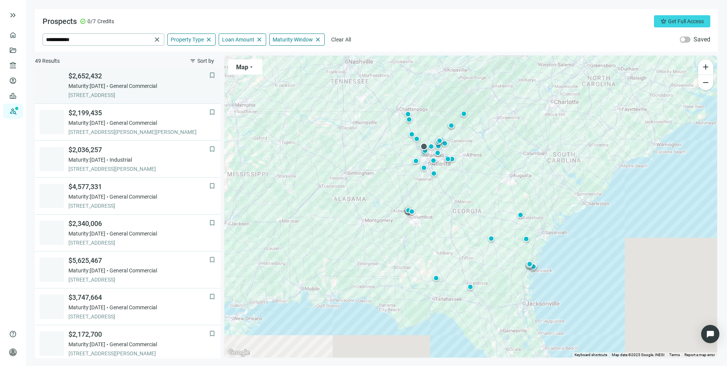
click at [146, 86] on span "General Commercial" at bounding box center [133, 86] width 48 height 8
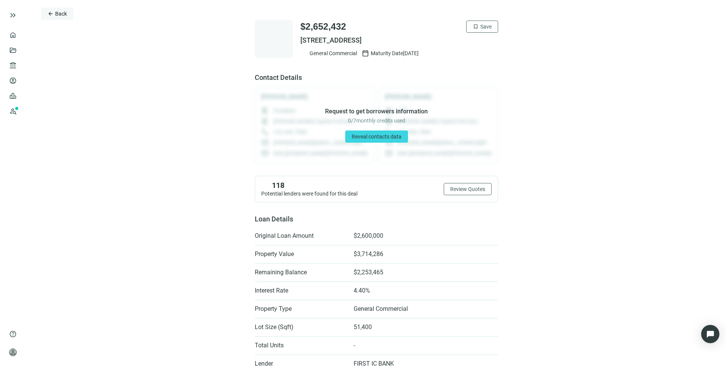
click at [59, 15] on span "Back" at bounding box center [61, 14] width 12 height 6
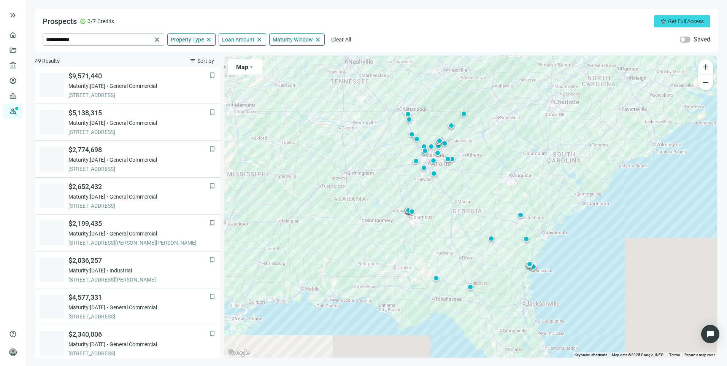
scroll to position [111, 0]
click at [155, 40] on span "close" at bounding box center [157, 40] width 8 height 8
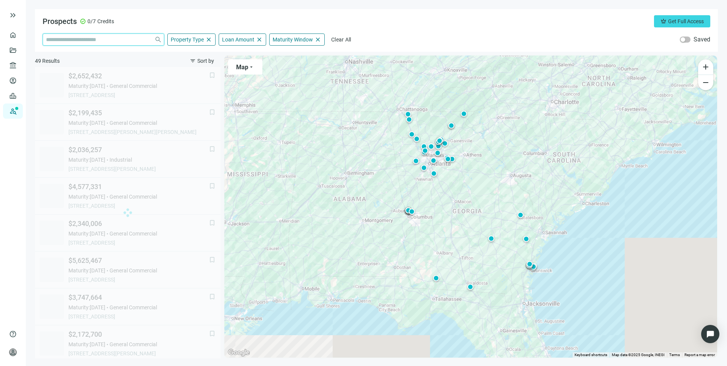
click at [127, 38] on input "search" at bounding box center [98, 39] width 105 height 11
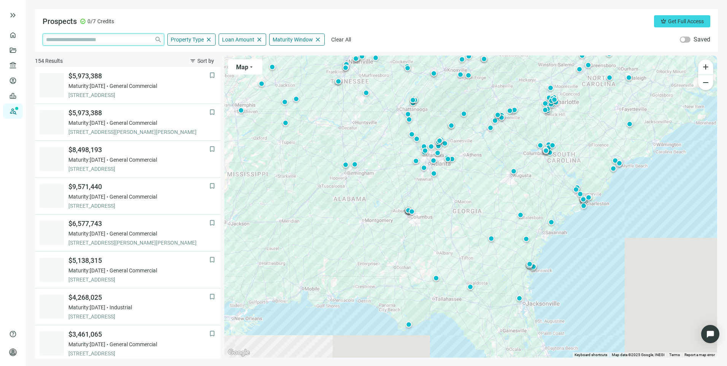
scroll to position [468, 0]
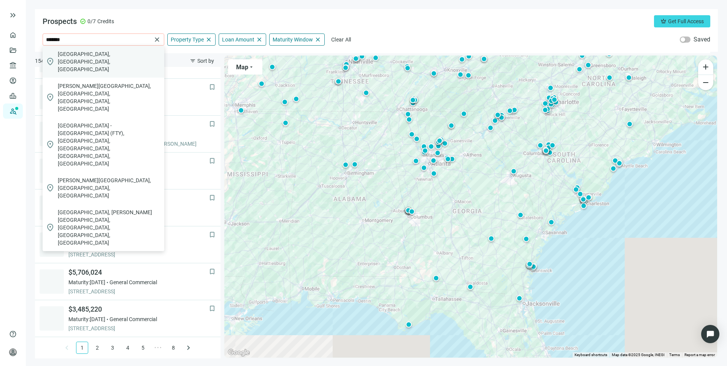
click at [107, 55] on span "[GEOGRAPHIC_DATA], [GEOGRAPHIC_DATA], [GEOGRAPHIC_DATA]" at bounding box center [109, 61] width 103 height 23
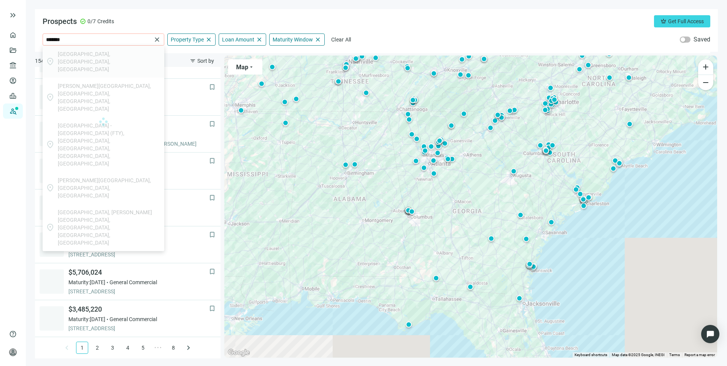
type input "**********"
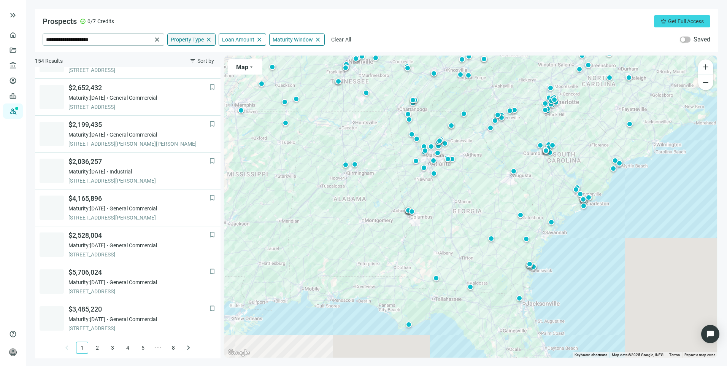
click at [209, 40] on span "close" at bounding box center [208, 39] width 7 height 7
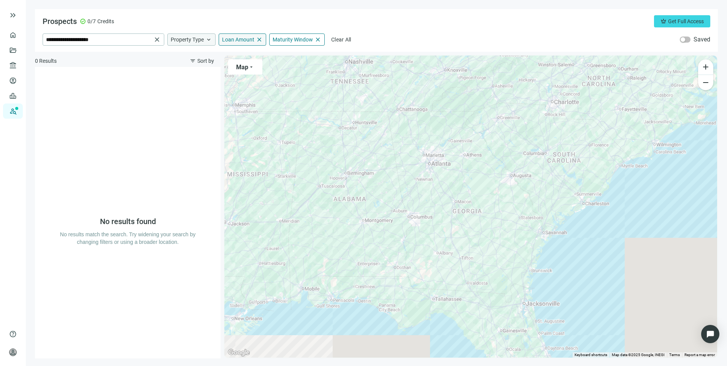
click at [257, 39] on span "close" at bounding box center [259, 39] width 7 height 7
click at [318, 40] on span "close" at bounding box center [317, 39] width 7 height 7
click at [113, 40] on input "**********" at bounding box center [99, 39] width 106 height 11
click at [157, 39] on span "close" at bounding box center [157, 40] width 8 height 8
click at [134, 41] on input "search" at bounding box center [98, 39] width 105 height 11
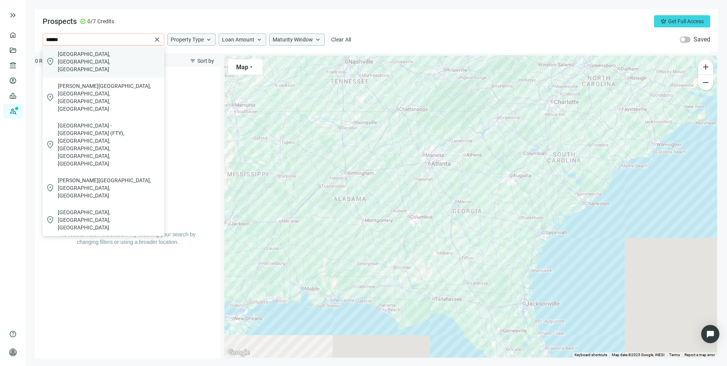
click at [80, 49] on div "location_on [GEOGRAPHIC_DATA], [GEOGRAPHIC_DATA], [GEOGRAPHIC_DATA]" at bounding box center [104, 62] width 122 height 32
type input "**********"
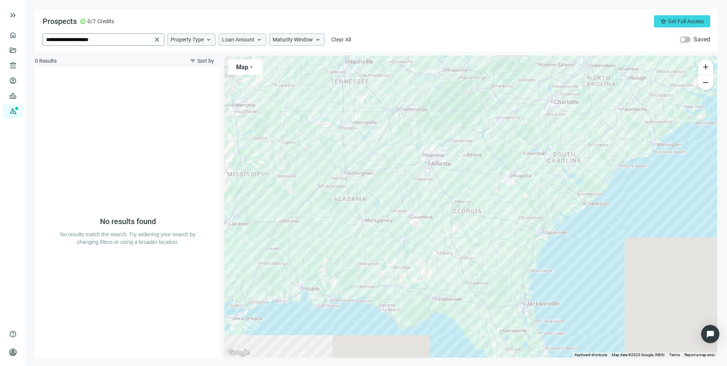
click at [153, 40] on span "**********" at bounding box center [103, 39] width 121 height 11
click at [156, 40] on span "close" at bounding box center [157, 40] width 8 height 8
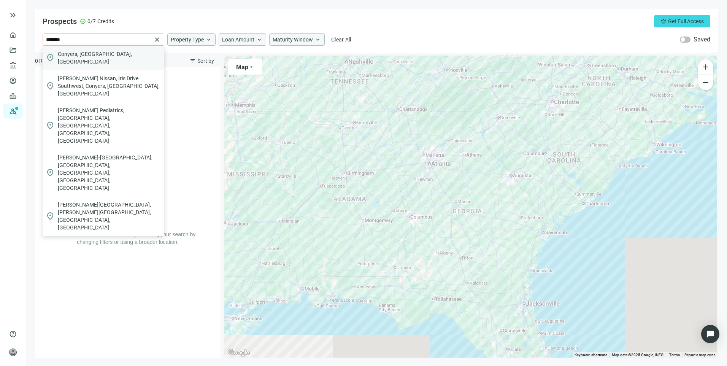
click at [102, 49] on div "location_on [GEOGRAPHIC_DATA], [GEOGRAPHIC_DATA], [GEOGRAPHIC_DATA]" at bounding box center [104, 58] width 122 height 24
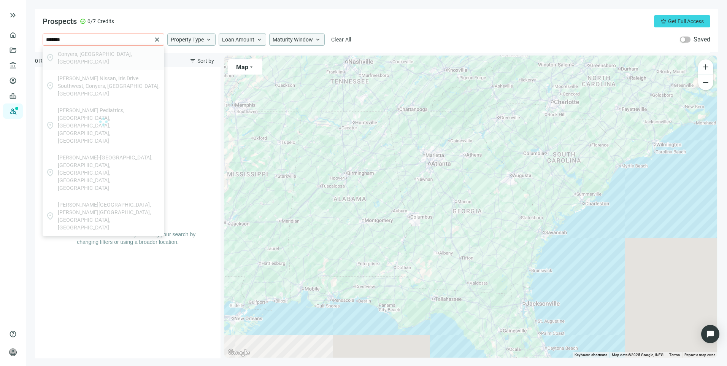
type input "**********"
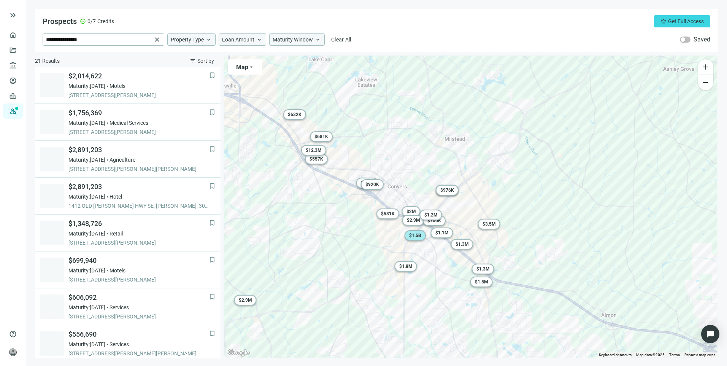
click at [413, 235] on span "$ 1.5B" at bounding box center [415, 235] width 12 height 5
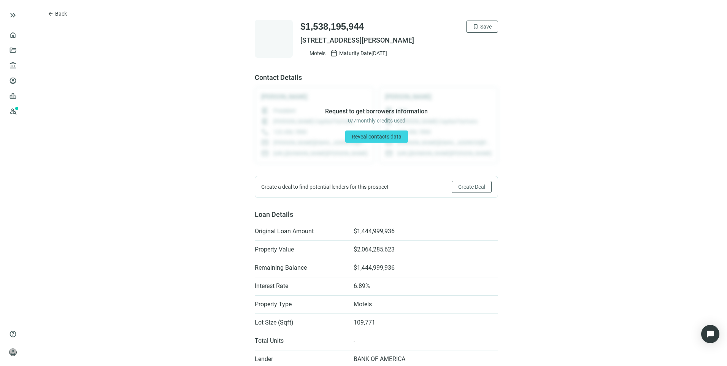
drag, startPoint x: 297, startPoint y: 38, endPoint x: 439, endPoint y: 44, distance: 142.7
click at [439, 44] on span "[STREET_ADDRESS][PERSON_NAME]" at bounding box center [399, 40] width 198 height 9
drag, startPoint x: 439, startPoint y: 44, endPoint x: 413, endPoint y: 37, distance: 27.5
click at [50, 11] on span "arrow_back" at bounding box center [51, 14] width 6 height 6
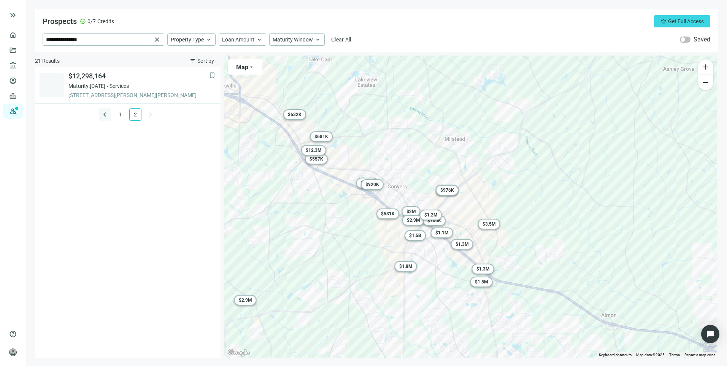
click at [104, 113] on span "keyboard_arrow_left" at bounding box center [104, 114] width 9 height 9
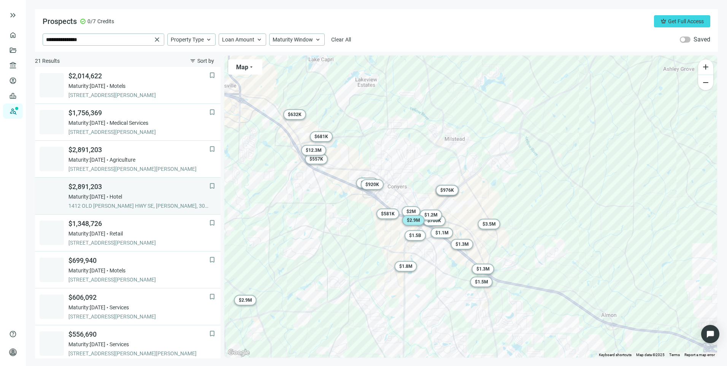
click at [147, 205] on span "1412 OLD [PERSON_NAME] HWY SE, [PERSON_NAME], 30094, GA" at bounding box center [138, 206] width 141 height 8
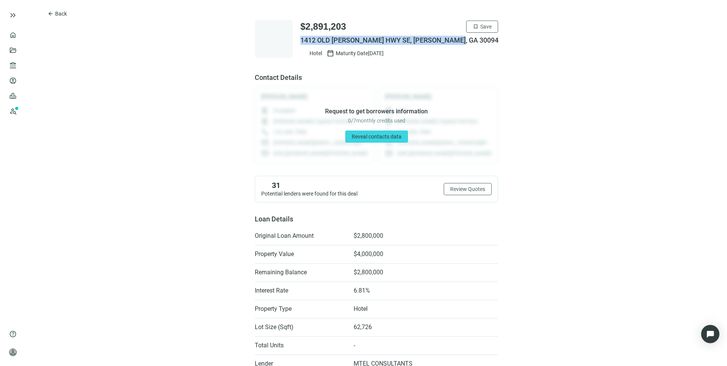
drag, startPoint x: 472, startPoint y: 41, endPoint x: 296, endPoint y: 41, distance: 176.0
click at [296, 41] on div "$2,891,203 bookmark Save [STREET_ADDRESS][PERSON_NAME] Hotel calendar_today Mat…" at bounding box center [376, 39] width 243 height 38
drag, startPoint x: 296, startPoint y: 41, endPoint x: 362, endPoint y: 40, distance: 66.5
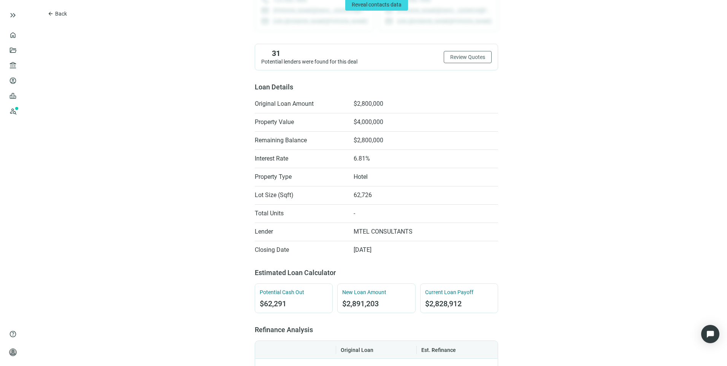
scroll to position [152, 0]
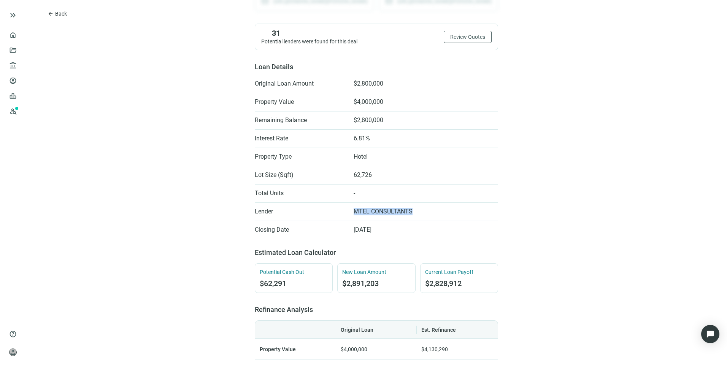
drag, startPoint x: 411, startPoint y: 212, endPoint x: 349, endPoint y: 207, distance: 62.2
click at [349, 207] on li "Lender MTEL CONSULTANTS" at bounding box center [376, 211] width 243 height 12
drag, startPoint x: 349, startPoint y: 207, endPoint x: 370, endPoint y: 210, distance: 20.8
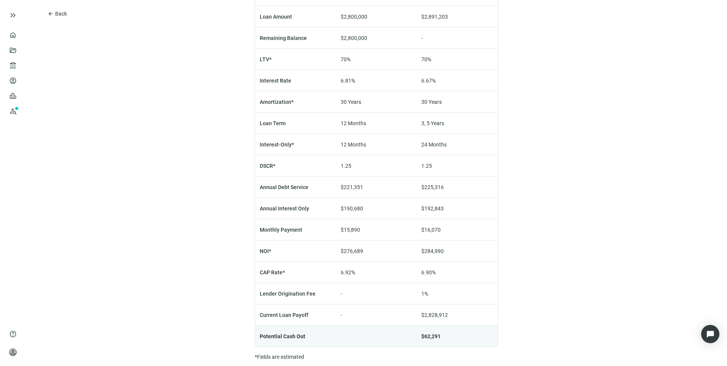
scroll to position [516, 0]
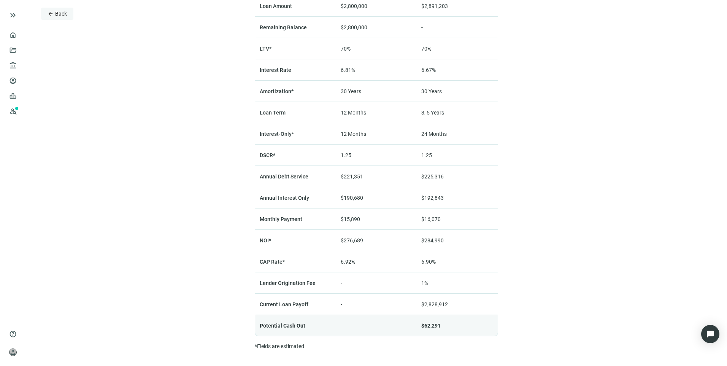
click at [53, 15] on span "arrow_back" at bounding box center [51, 14] width 6 height 6
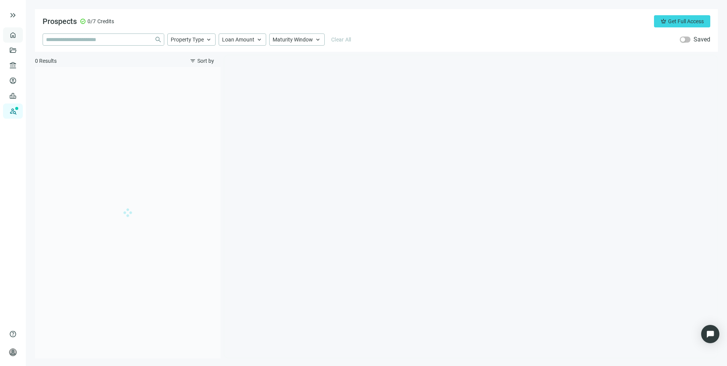
type input "**********"
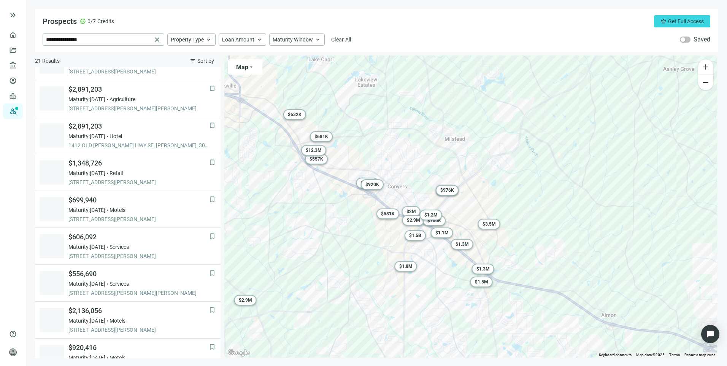
scroll to position [111, 0]
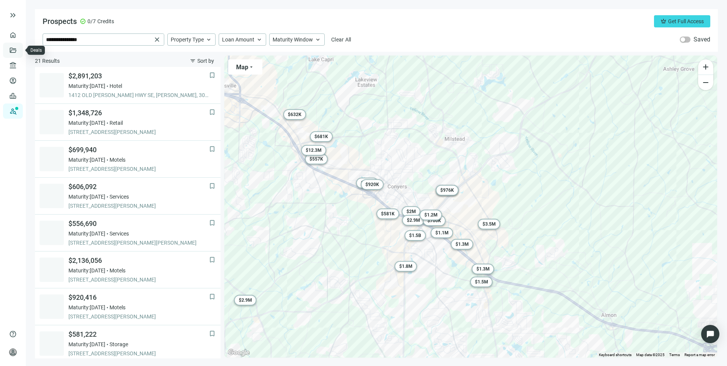
click at [19, 51] on link "Deals" at bounding box center [26, 50] width 14 height 6
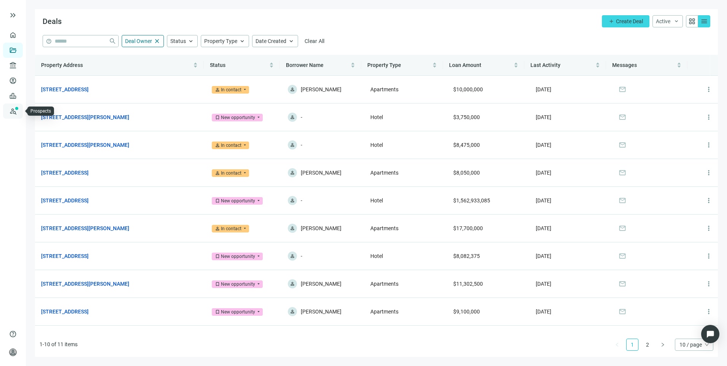
click at [19, 113] on link "Prospects New" at bounding box center [31, 110] width 24 height 15
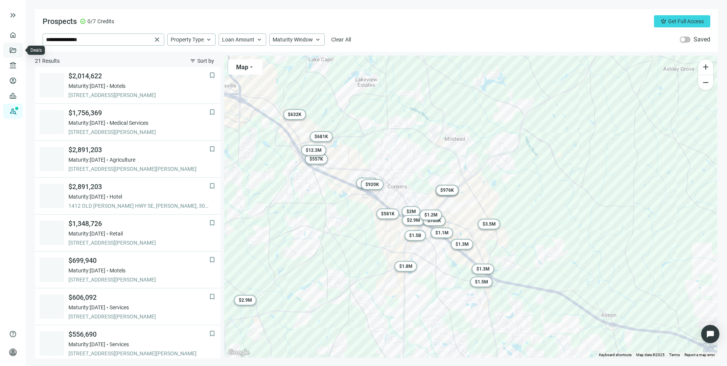
click at [19, 47] on link "Deals" at bounding box center [26, 50] width 14 height 6
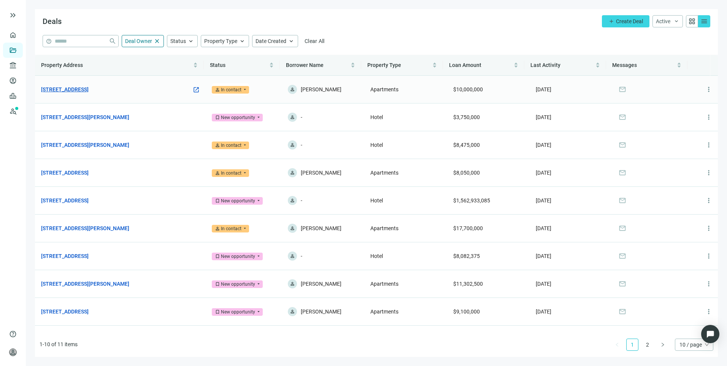
click at [84, 87] on link "[STREET_ADDRESS]" at bounding box center [65, 89] width 48 height 8
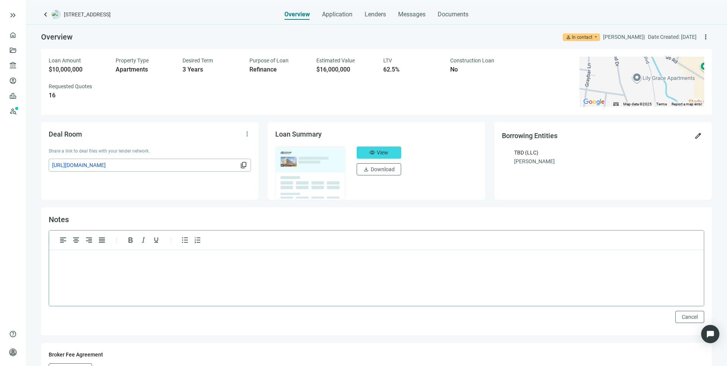
click at [97, 261] on p "Rich Text Area. Press ALT-0 for help." at bounding box center [377, 260] width 642 height 8
click at [150, 178] on div "Deal Room more_vert Share a link to deal files with your lender network. [URL][…" at bounding box center [149, 161] width 217 height 78
click at [47, 13] on span "keyboard_arrow_left" at bounding box center [45, 14] width 9 height 9
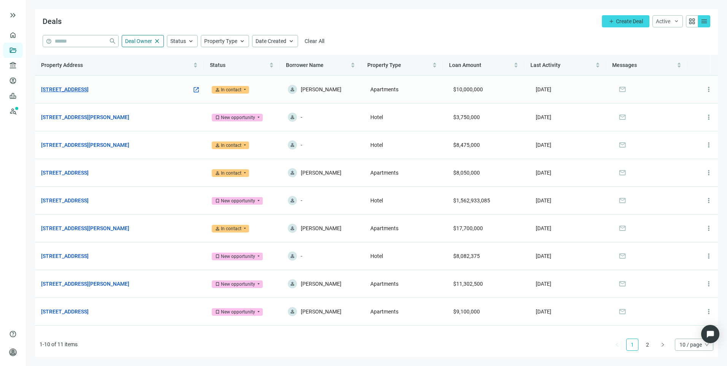
click at [78, 91] on link "[STREET_ADDRESS]" at bounding box center [65, 89] width 48 height 8
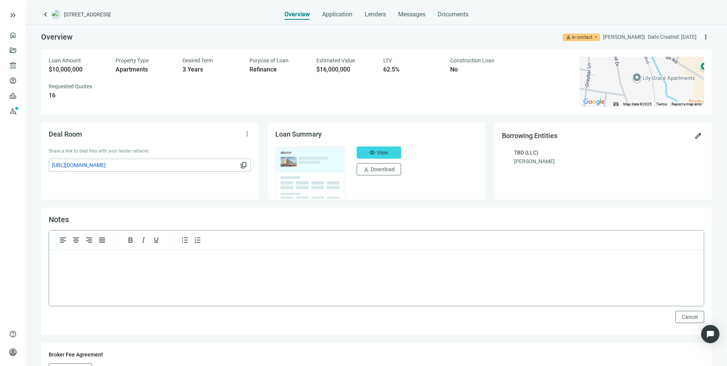
click at [160, 258] on p "Rich Text Area. Press ALT-0 for help." at bounding box center [377, 260] width 642 height 8
click at [692, 318] on button "Save" at bounding box center [692, 317] width 24 height 12
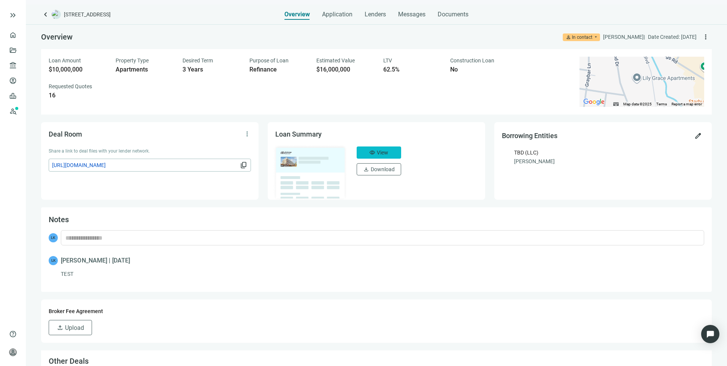
click at [370, 151] on span "visibility" at bounding box center [372, 152] width 6 height 6
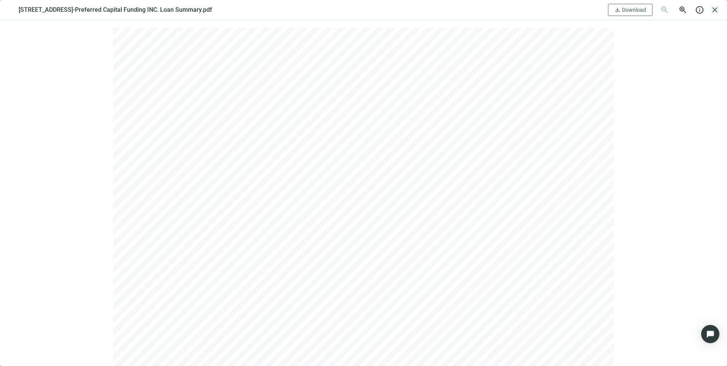
click at [715, 8] on span "close" at bounding box center [714, 9] width 9 height 9
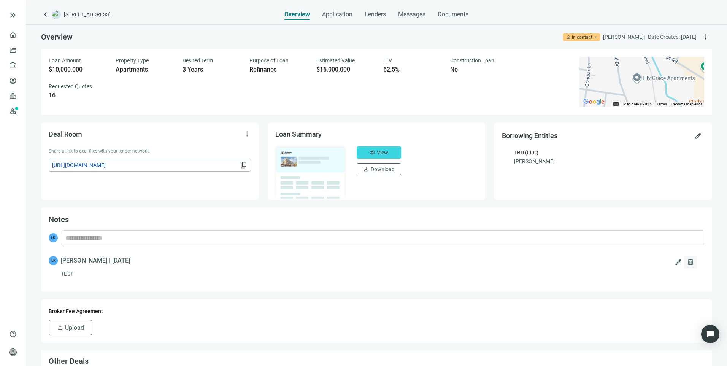
click at [687, 263] on span "delete" at bounding box center [691, 262] width 8 height 8
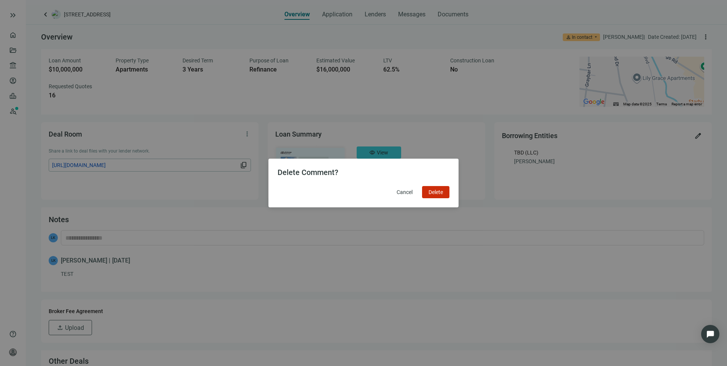
click at [69, 215] on div "Delete Comment? Cancel Delete" at bounding box center [363, 183] width 727 height 366
click at [446, 190] on button "Delete" at bounding box center [435, 192] width 27 height 12
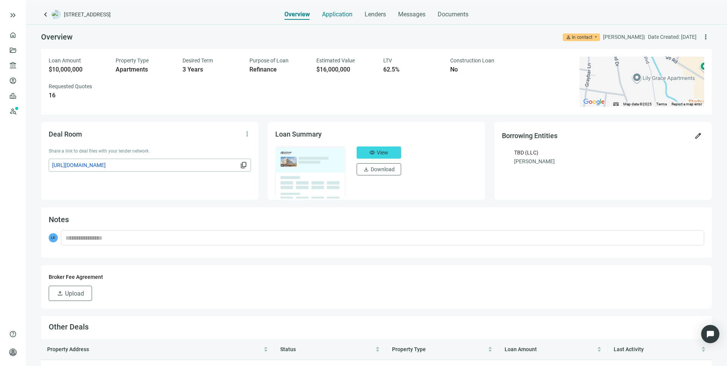
click at [341, 16] on span "Application" at bounding box center [337, 15] width 30 height 8
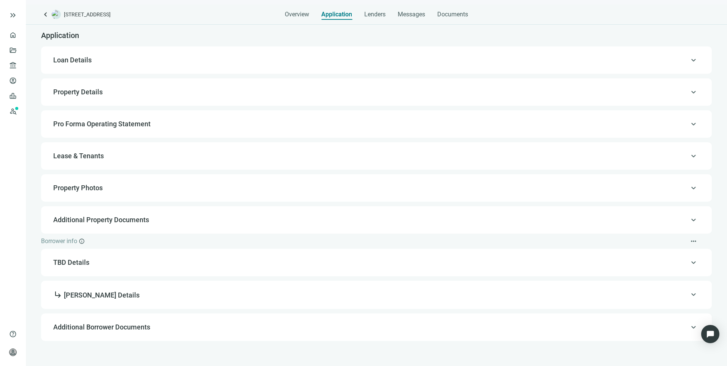
click at [60, 61] on span "Loan Details" at bounding box center [72, 60] width 38 height 8
type input "**********"
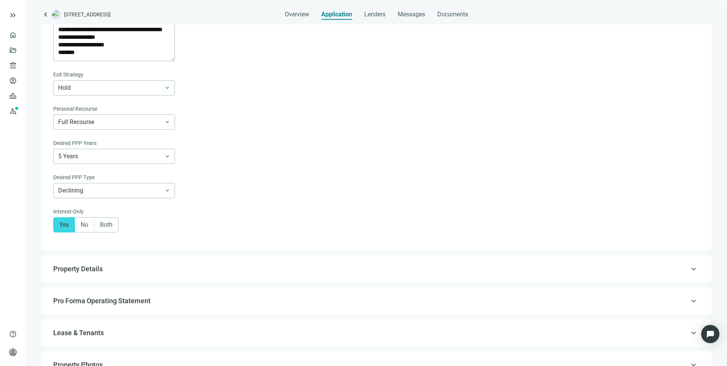
scroll to position [517, 0]
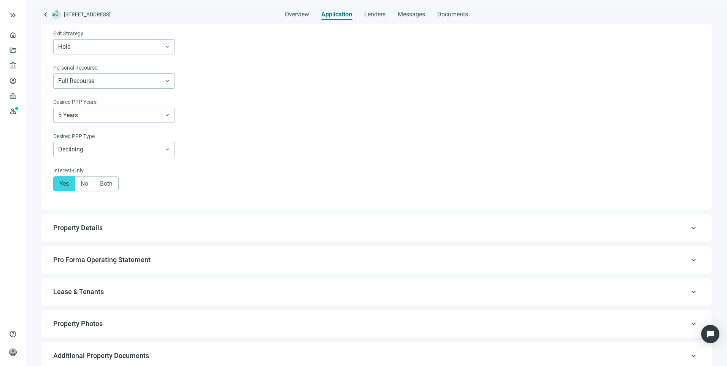
click at [75, 221] on div "keyboard_arrow_up Property Details" at bounding box center [376, 227] width 671 height 27
click at [78, 232] on span "Property Details" at bounding box center [77, 228] width 49 height 8
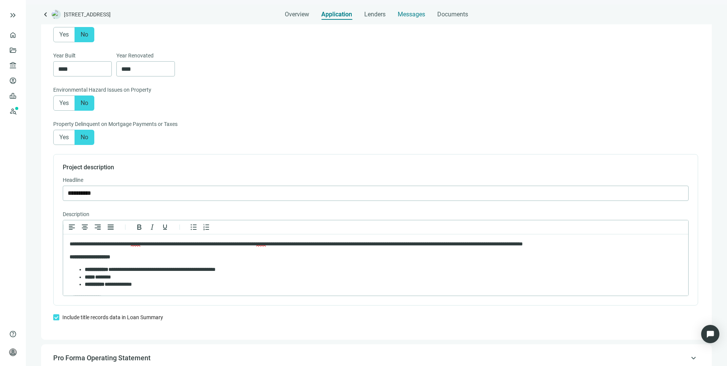
click at [412, 15] on span "Messages" at bounding box center [411, 14] width 27 height 7
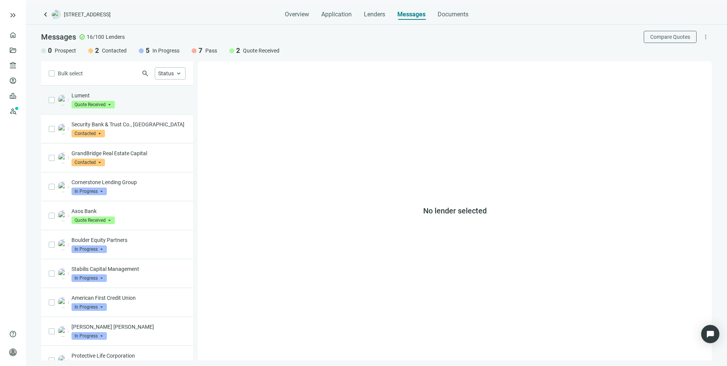
click at [153, 106] on div "Lument Quote Received arrow_drop_down" at bounding box center [128, 100] width 114 height 17
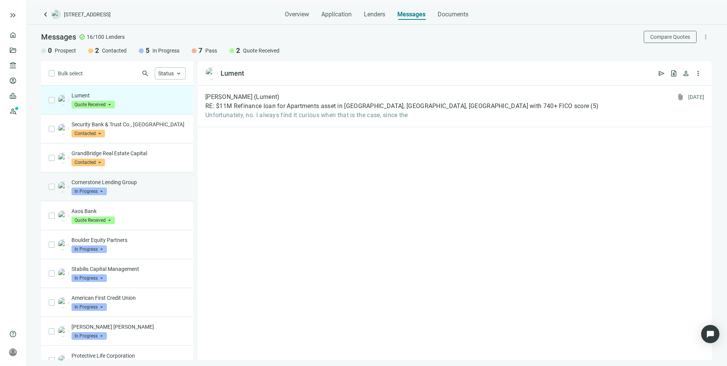
click at [133, 186] on div "Cornerstone Lending Group In Progress arrow_drop_down" at bounding box center [128, 186] width 114 height 17
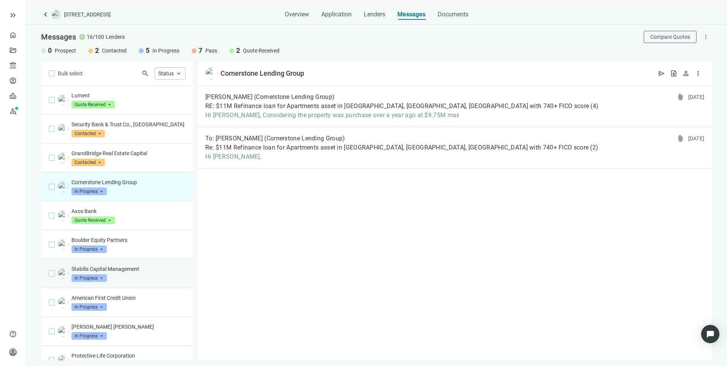
click at [136, 274] on div "Stabilis Capital Management In Progress arrow_drop_down" at bounding box center [128, 273] width 114 height 17
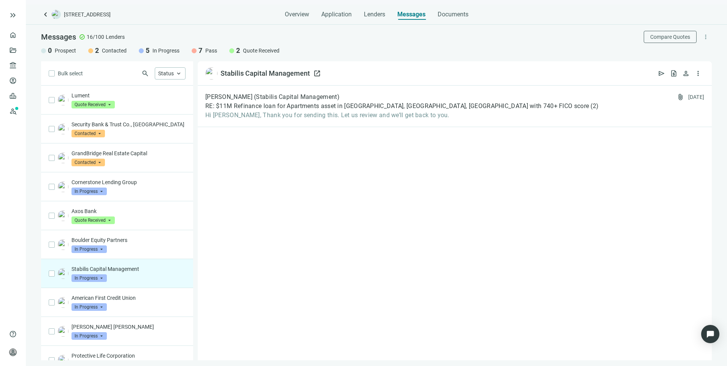
click at [314, 73] on span "open_in_new" at bounding box center [317, 74] width 8 height 8
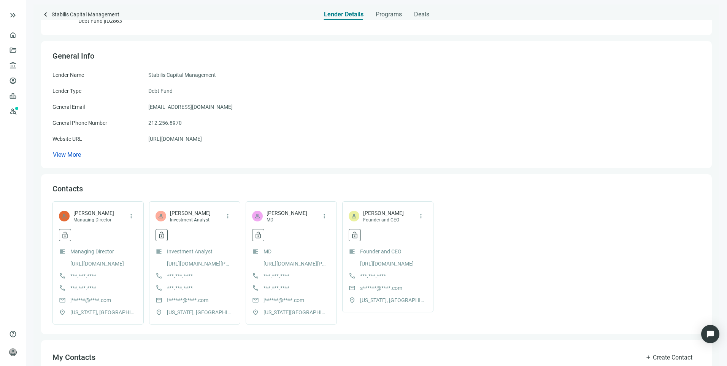
scroll to position [38, 0]
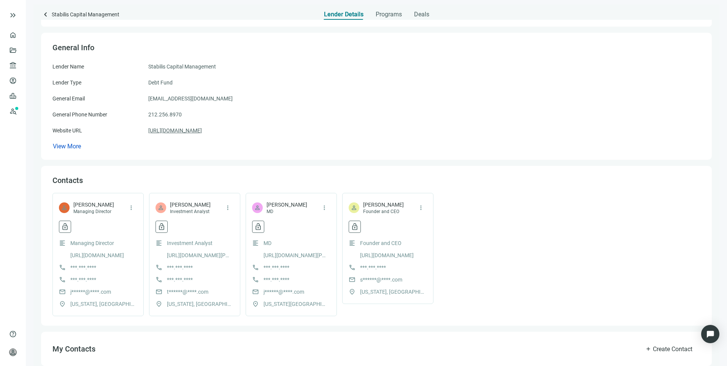
click at [197, 130] on link "[URL][DOMAIN_NAME]" at bounding box center [175, 130] width 54 height 8
click at [198, 129] on link "[URL][DOMAIN_NAME]" at bounding box center [175, 130] width 54 height 8
click at [11, 67] on span "account_balance" at bounding box center [11, 66] width 5 height 8
click at [37, 65] on link "All Lenders" at bounding box center [45, 65] width 27 height 6
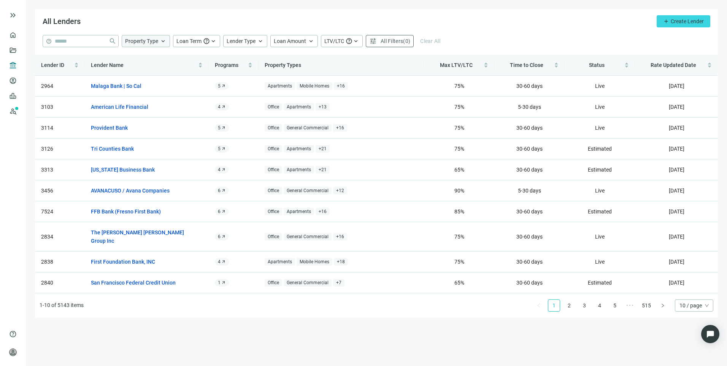
click at [141, 46] on div "Property Type keyboard_arrow_up" at bounding box center [146, 41] width 48 height 12
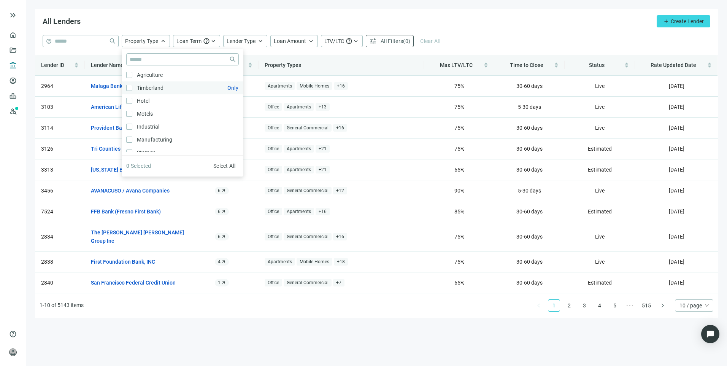
scroll to position [38, 0]
click at [526, 10] on div "All Lenders add Create Lender" at bounding box center [376, 22] width 683 height 26
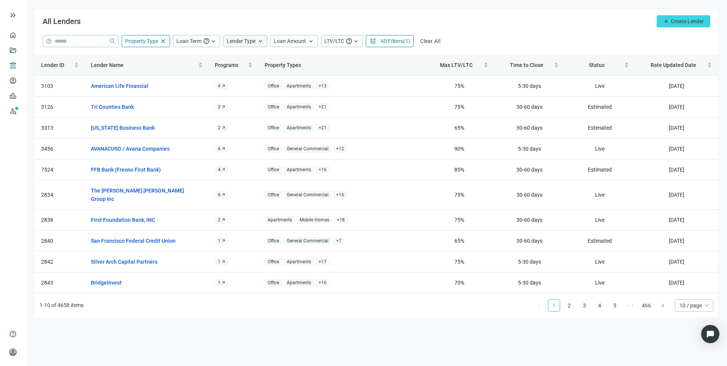
click at [233, 41] on span "Lender Type" at bounding box center [241, 41] width 29 height 6
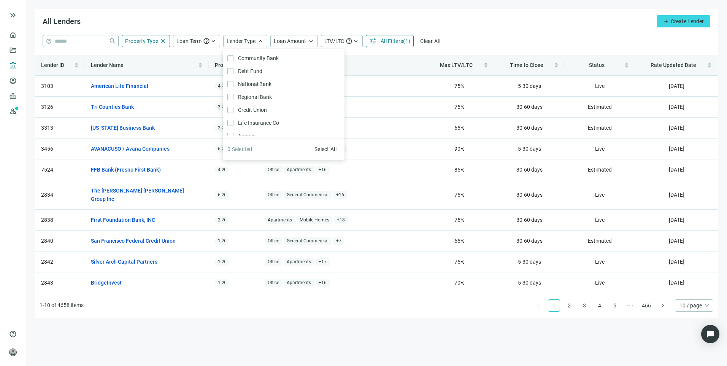
click at [466, 17] on div "All Lenders add Create Lender" at bounding box center [376, 22] width 683 height 26
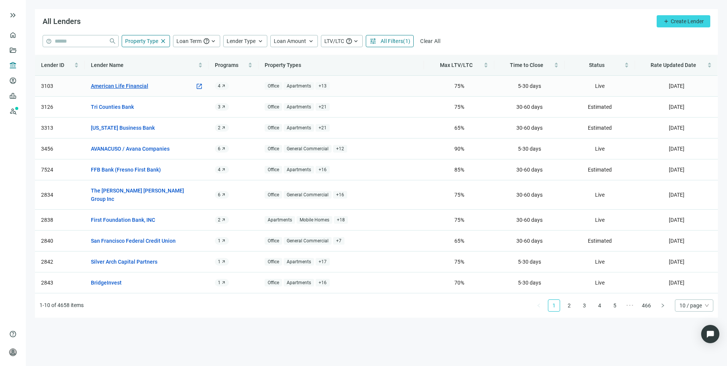
click at [125, 85] on link "American Life Financial" at bounding box center [119, 86] width 57 height 8
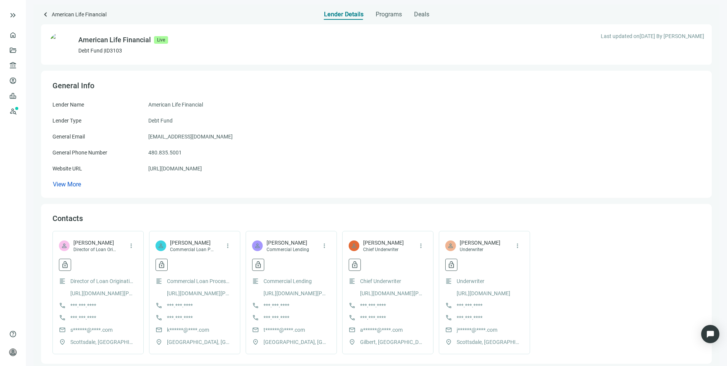
click at [115, 294] on link "http://www.linkedin.com/in/scott-emrich-loan-originations" at bounding box center [102, 293] width 65 height 8
